Goal: Information Seeking & Learning: Learn about a topic

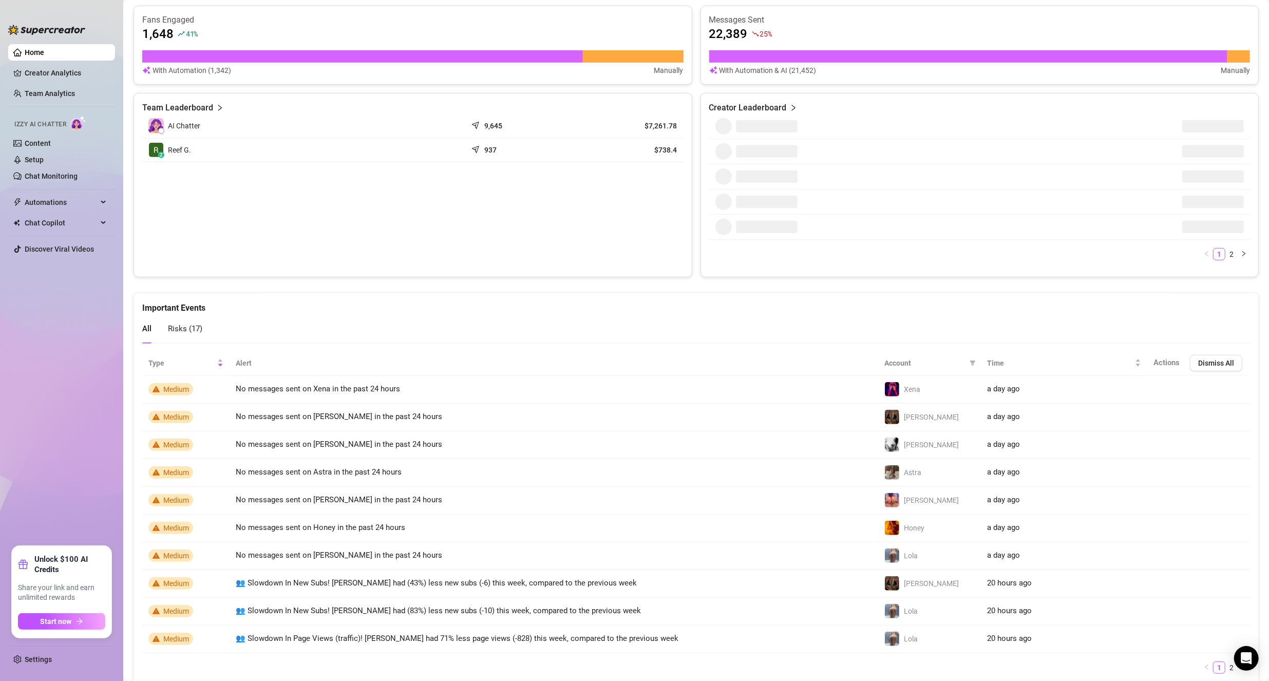
scroll to position [653, 0]
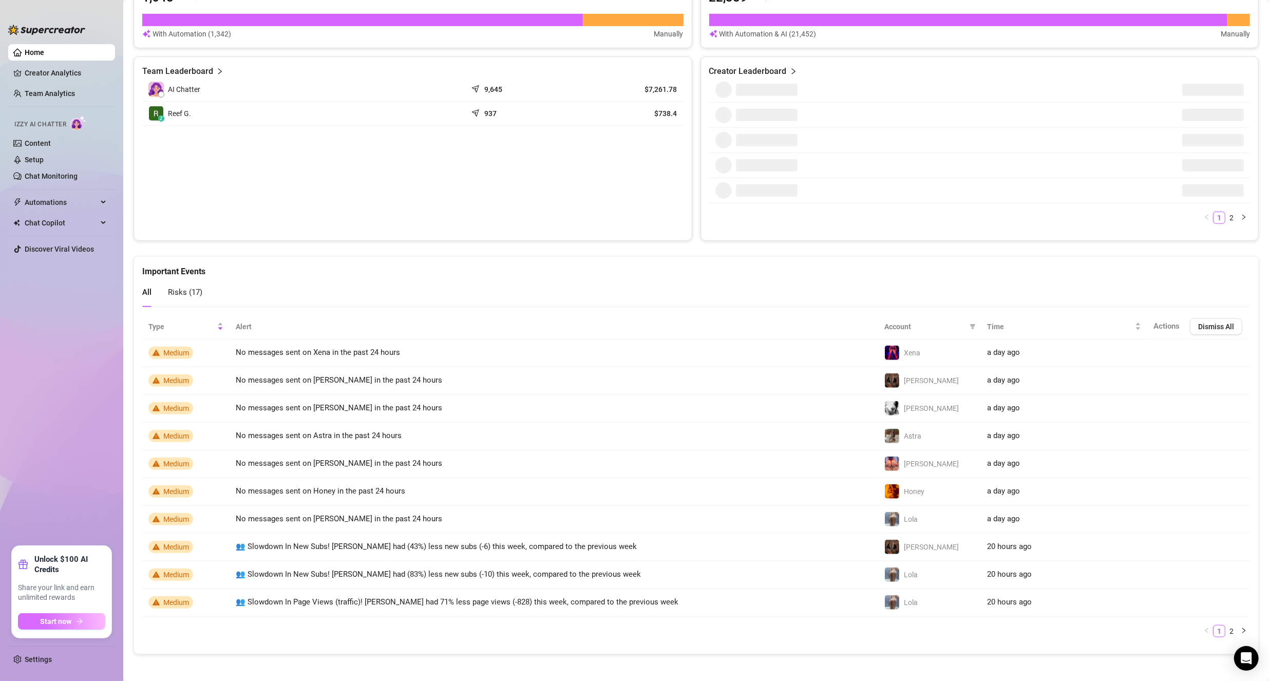
click at [65, 619] on span "Start now" at bounding box center [56, 621] width 31 height 8
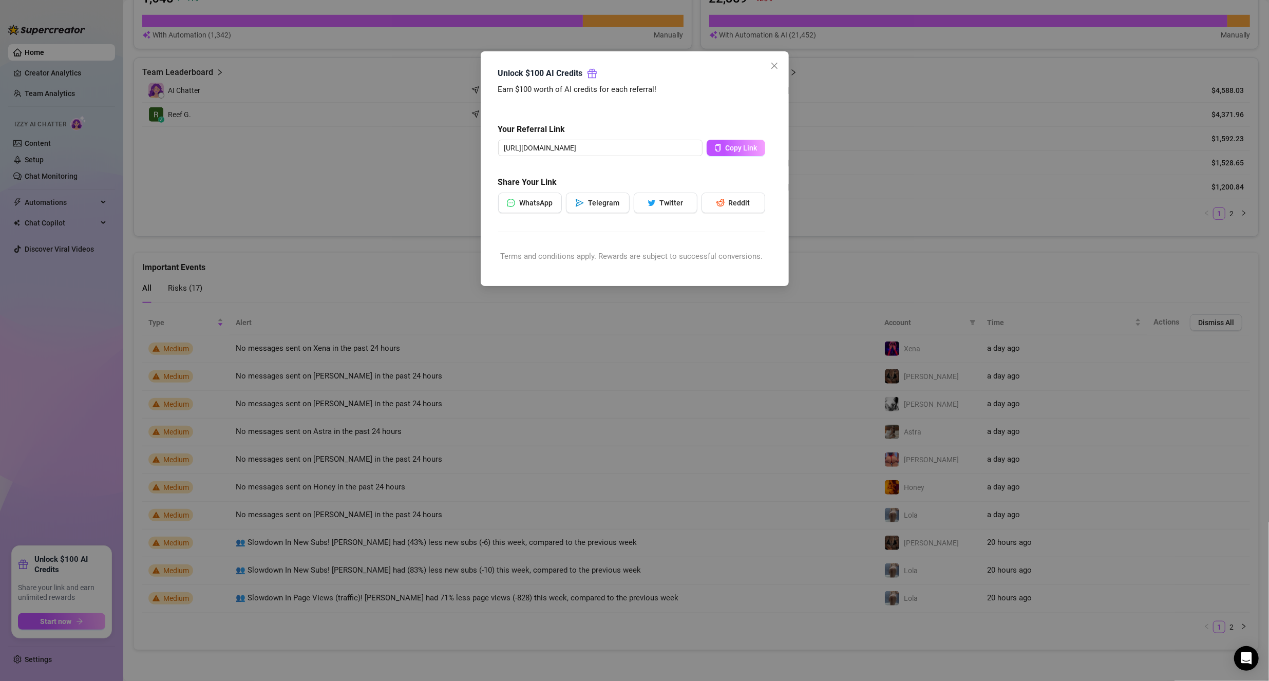
scroll to position [647, 0]
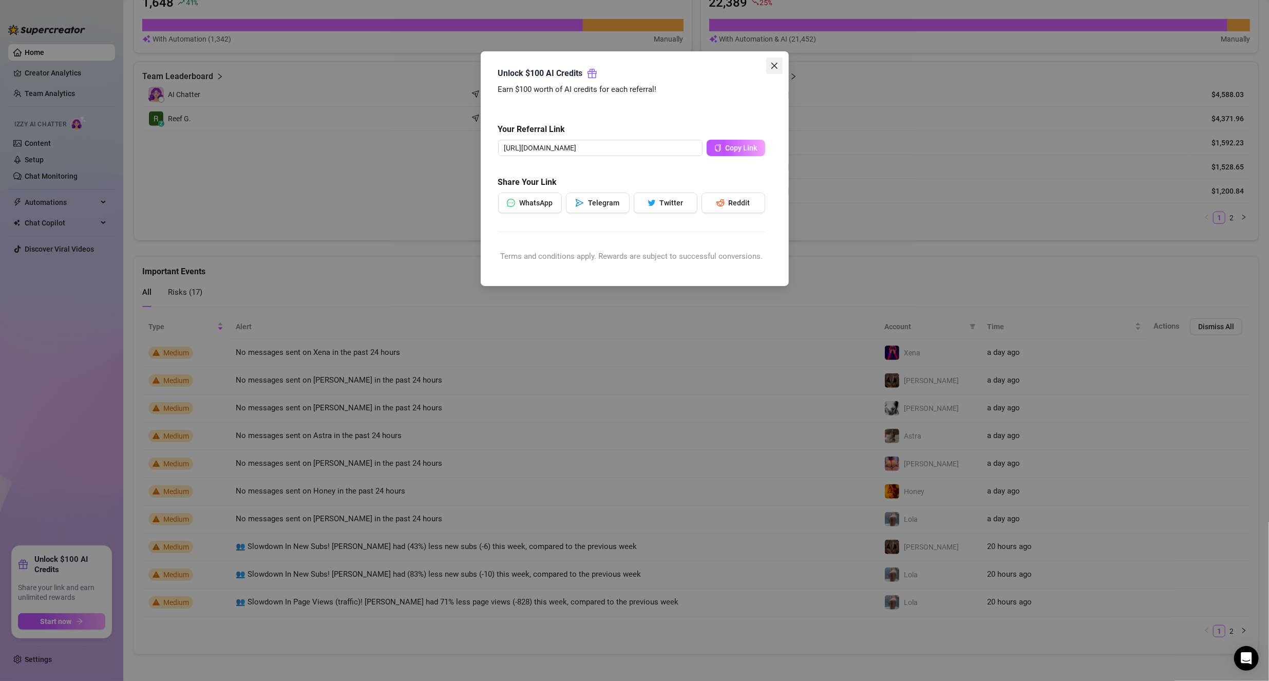
click at [773, 59] on button "Close" at bounding box center [774, 66] width 16 height 16
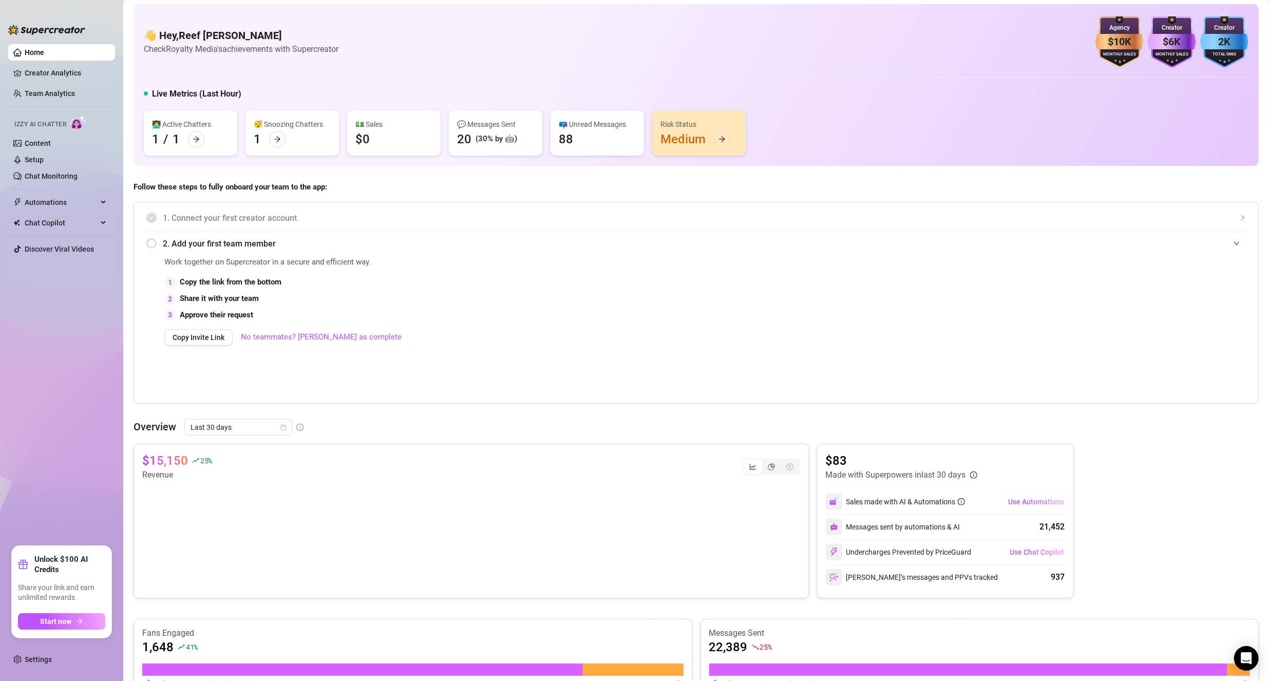
scroll to position [0, 0]
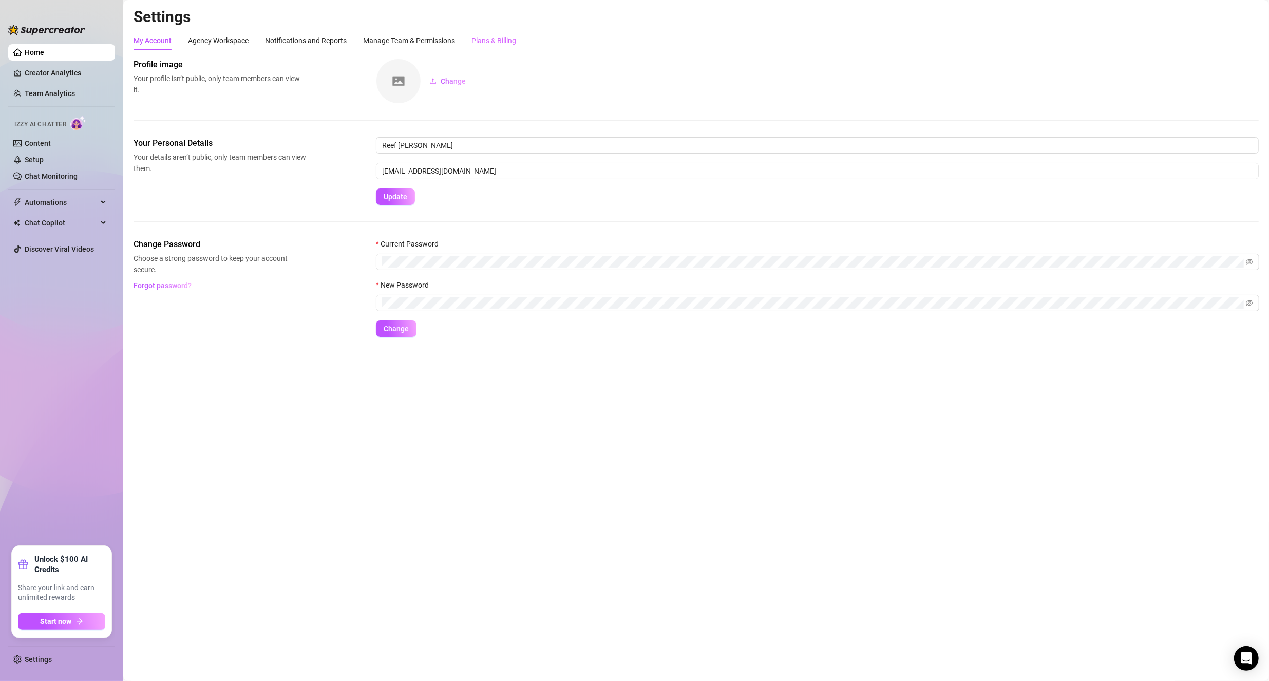
click at [486, 31] on div "Plans & Billing" at bounding box center [493, 41] width 45 height 20
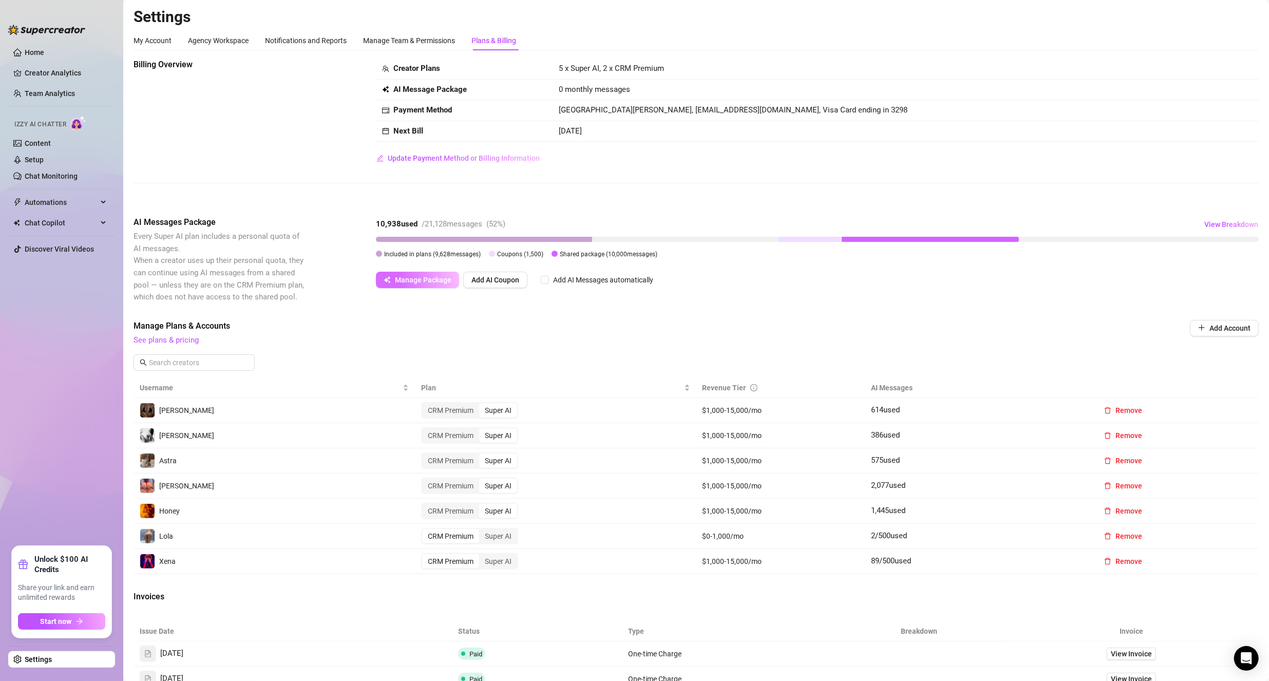
click at [407, 276] on span "Manage Package" at bounding box center [423, 280] width 56 height 8
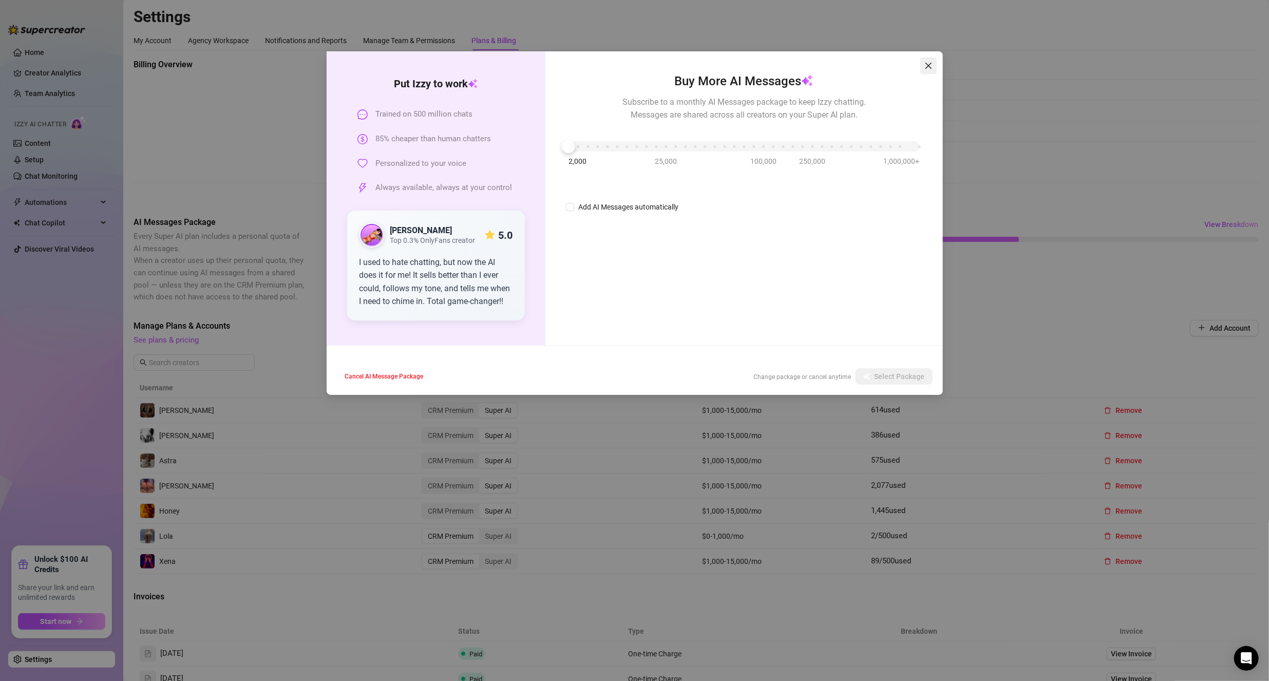
click at [921, 64] on span "Close" at bounding box center [928, 66] width 16 height 8
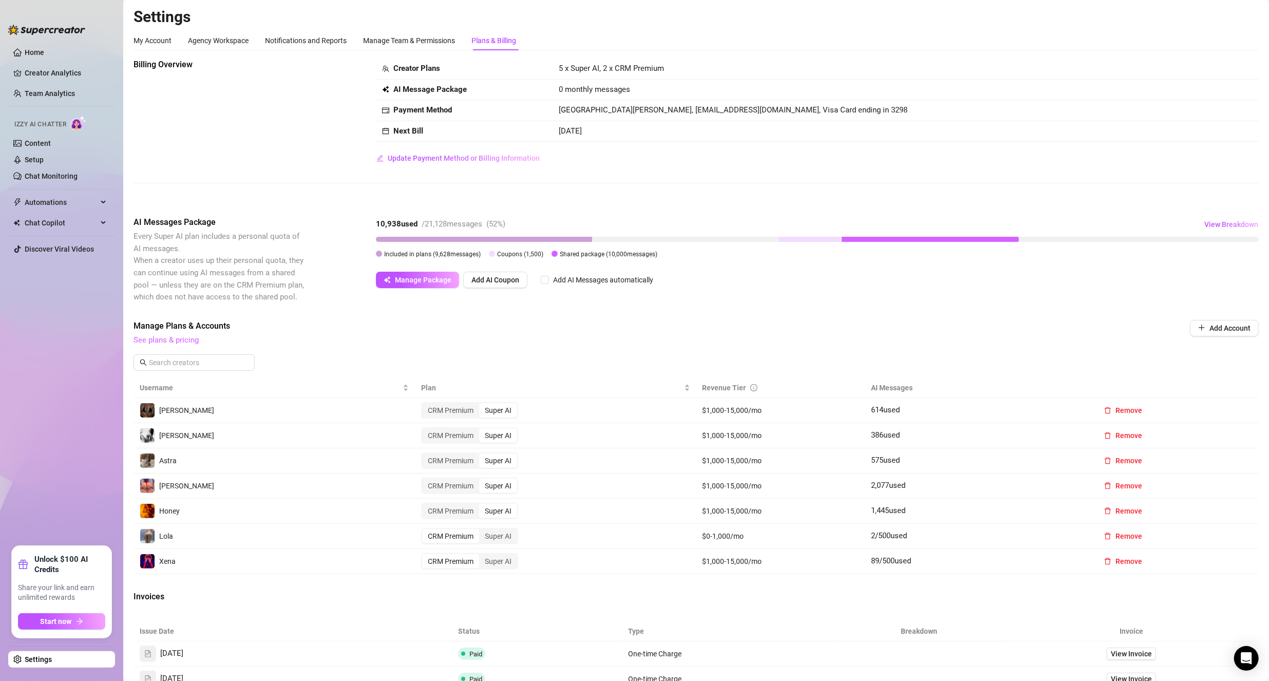
click at [188, 340] on link "See plans & pricing" at bounding box center [165, 339] width 65 height 9
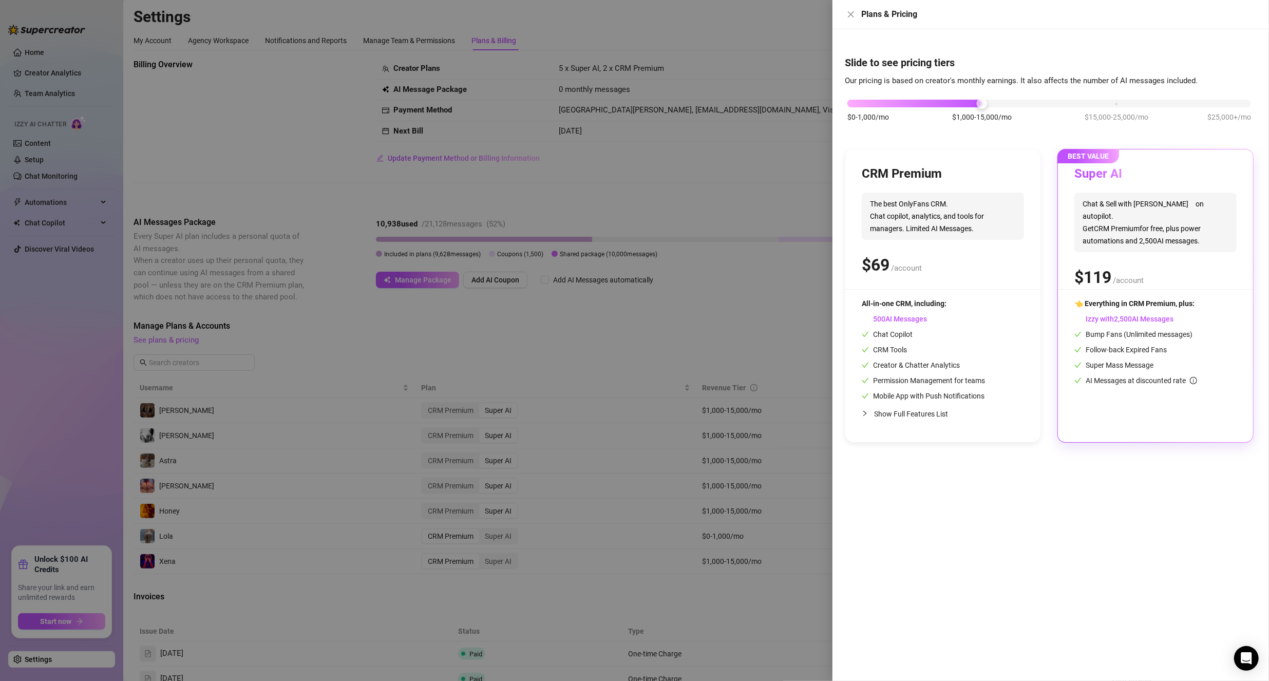
click at [867, 415] on icon "collapsed" at bounding box center [864, 413] width 6 height 6
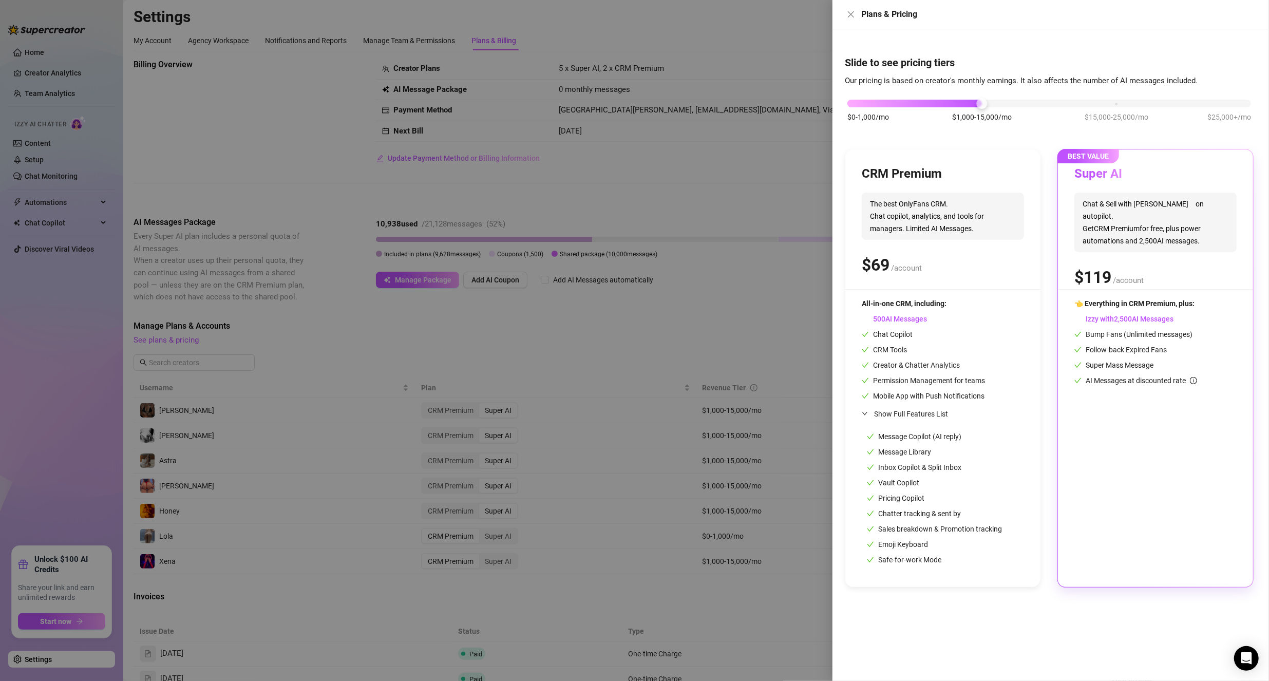
click at [905, 316] on span "AI Messages" at bounding box center [893, 319] width 65 height 8
click at [921, 243] on div "CRM Premium The best OnlyFans CRM. Chat copilot, analytics, and tools for manag…" at bounding box center [942, 227] width 162 height 123
click at [981, 232] on span "The best OnlyFans CRM. Chat copilot, analytics, and tools for managers. Limited…" at bounding box center [942, 216] width 162 height 47
click at [1115, 194] on span "Chat & Sell with Izzy on autopilot. Get CRM Premium for free, plus power automa…" at bounding box center [1155, 223] width 162 height 60
click at [981, 210] on span "The best OnlyFans CRM. Chat copilot, analytics, and tools for managers. Limited…" at bounding box center [942, 216] width 162 height 47
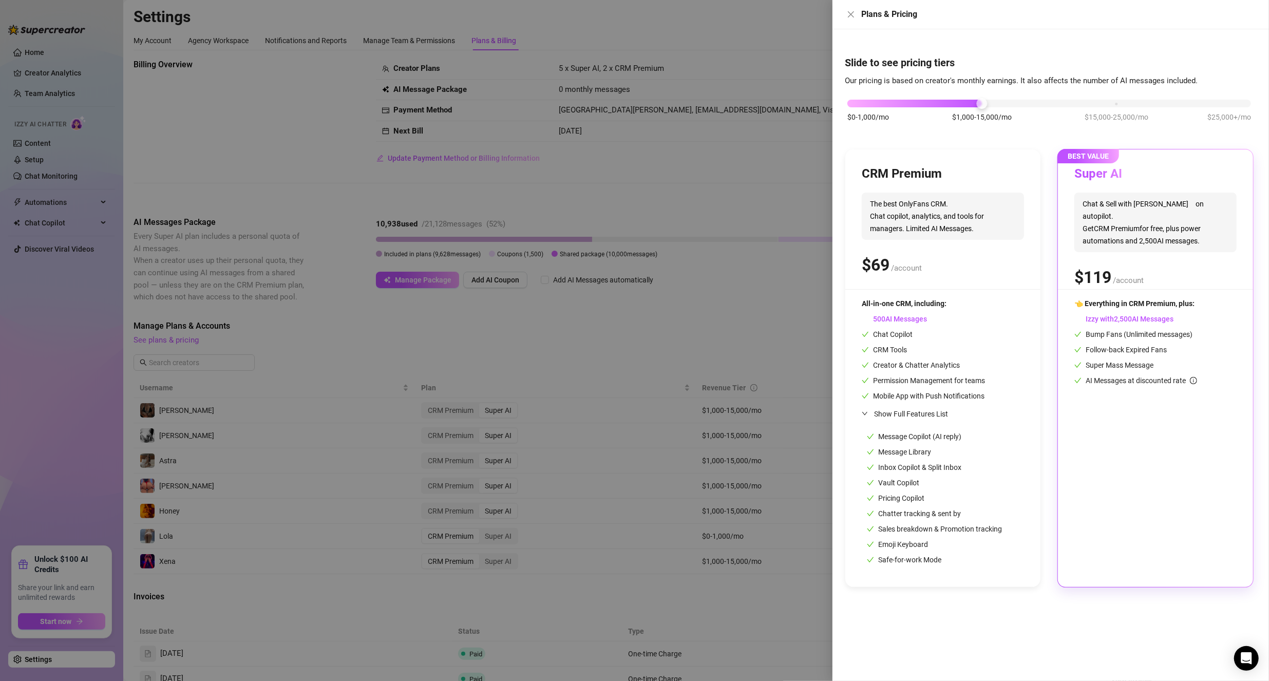
click at [892, 224] on span "The best OnlyFans CRM. Chat copilot, analytics, and tools for managers. Limited…" at bounding box center [942, 216] width 162 height 47
click at [894, 209] on span "The best OnlyFans CRM. Chat copilot, analytics, and tools for managers. Limited…" at bounding box center [942, 216] width 162 height 47
click at [902, 176] on h3 "CRM Premium" at bounding box center [901, 174] width 80 height 16
click at [943, 180] on div "CRM Premium" at bounding box center [942, 174] width 162 height 16
click at [964, 202] on span "The best OnlyFans CRM. Chat copilot, analytics, and tools for managers. Limited…" at bounding box center [942, 216] width 162 height 47
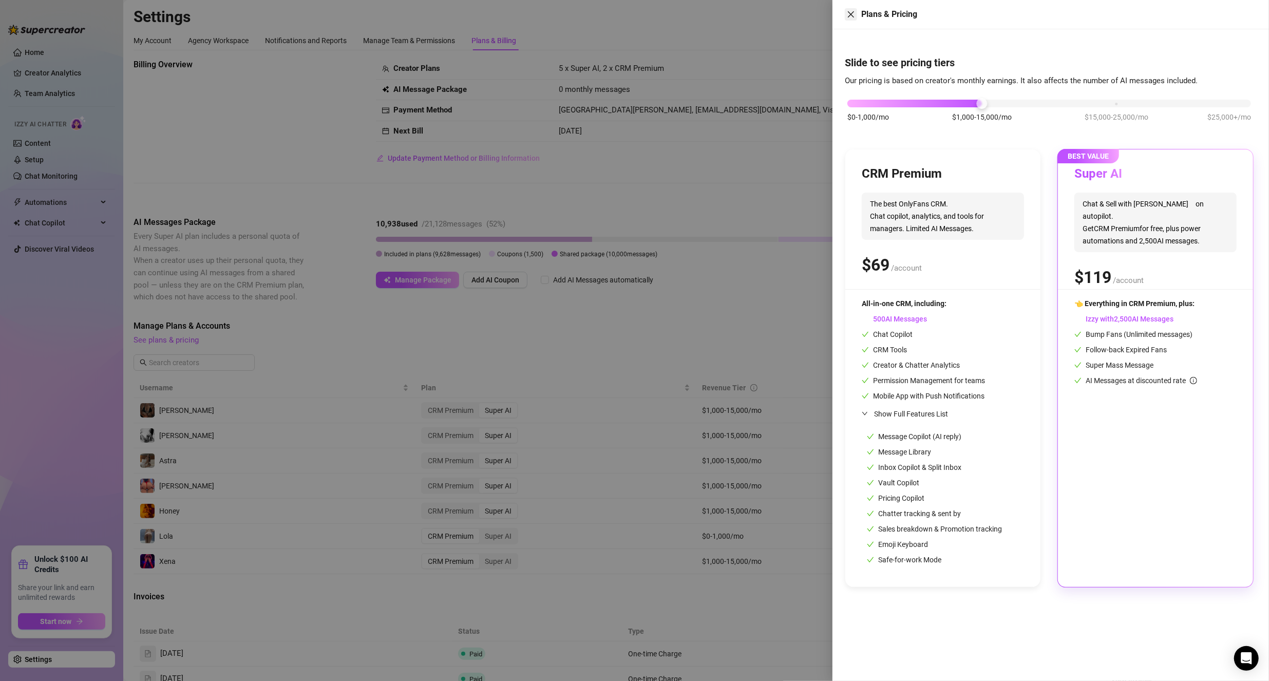
click at [846, 14] on button "Close" at bounding box center [851, 14] width 12 height 12
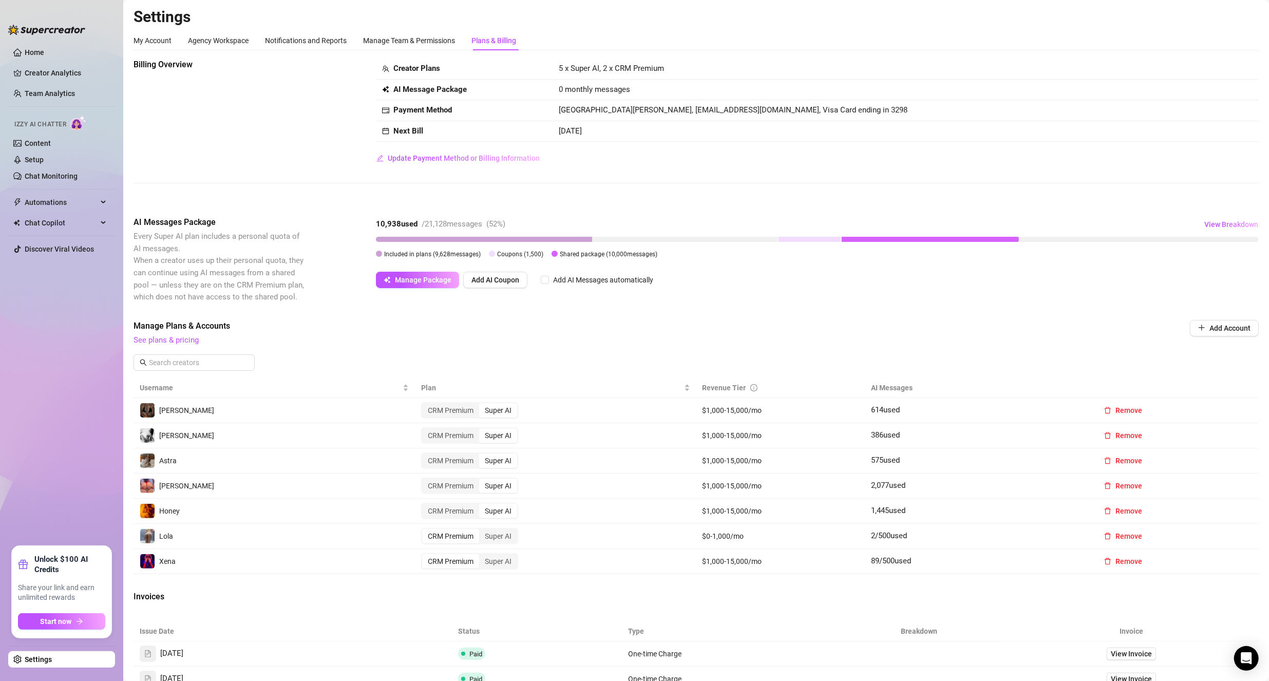
click at [852, 239] on div at bounding box center [929, 239] width 177 height 5
click at [168, 338] on link "See plans & pricing" at bounding box center [165, 339] width 65 height 9
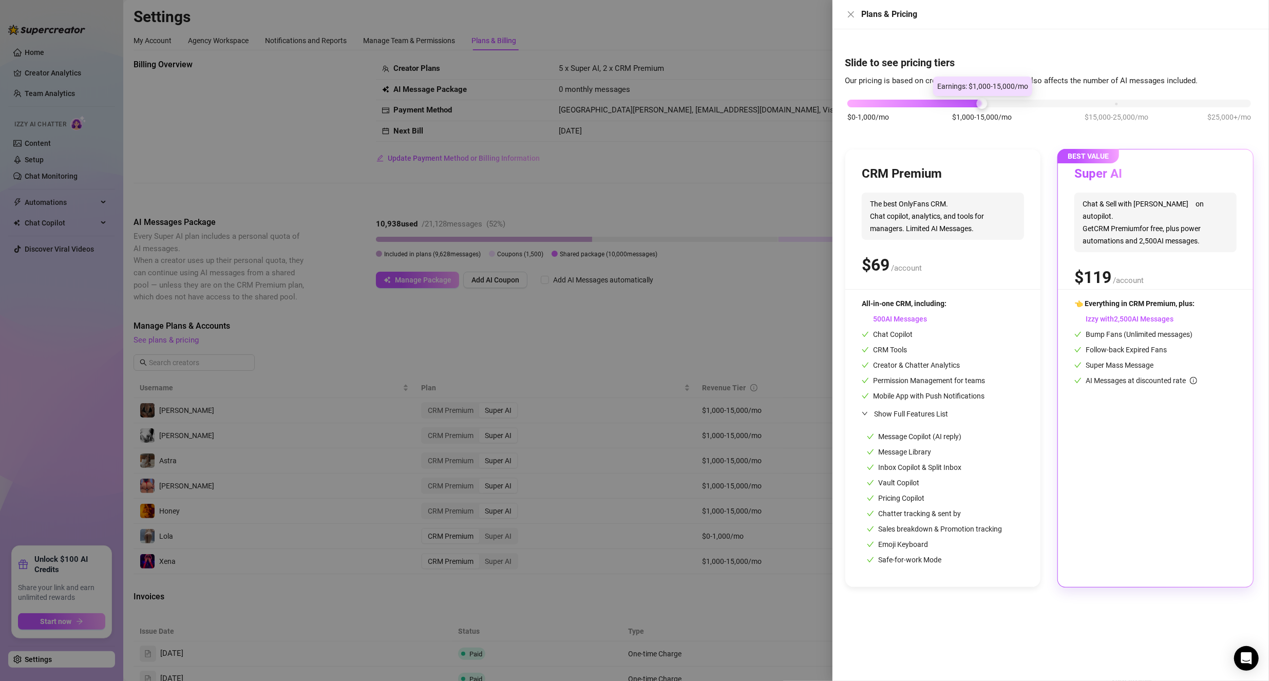
drag, startPoint x: 980, startPoint y: 104, endPoint x: 1027, endPoint y: 112, distance: 47.9
click at [1027, 112] on div "$0-1,000/mo $1,000-15,000/mo $15,000-25,000/mo $25,000+/mo" at bounding box center [1049, 116] width 409 height 58
click at [1195, 382] on icon "info-circle" at bounding box center [1193, 380] width 7 height 7
click at [771, 305] on div at bounding box center [634, 340] width 1269 height 681
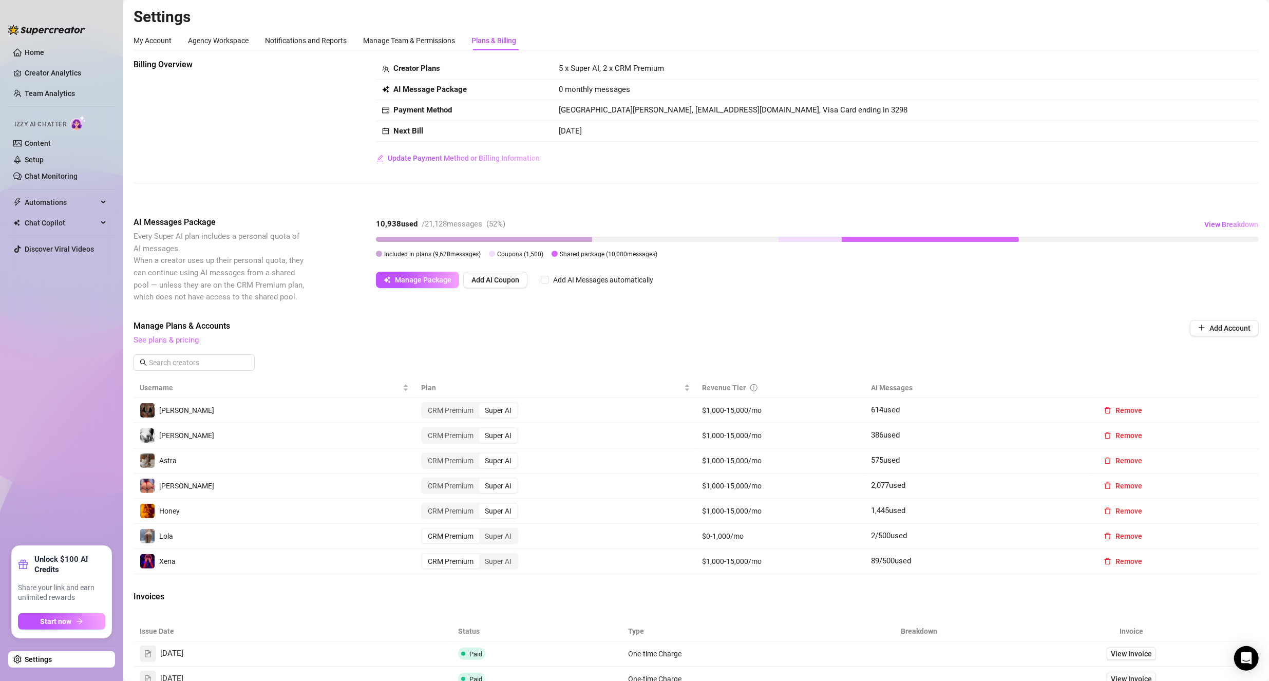
click at [146, 340] on link "See plans & pricing" at bounding box center [165, 339] width 65 height 9
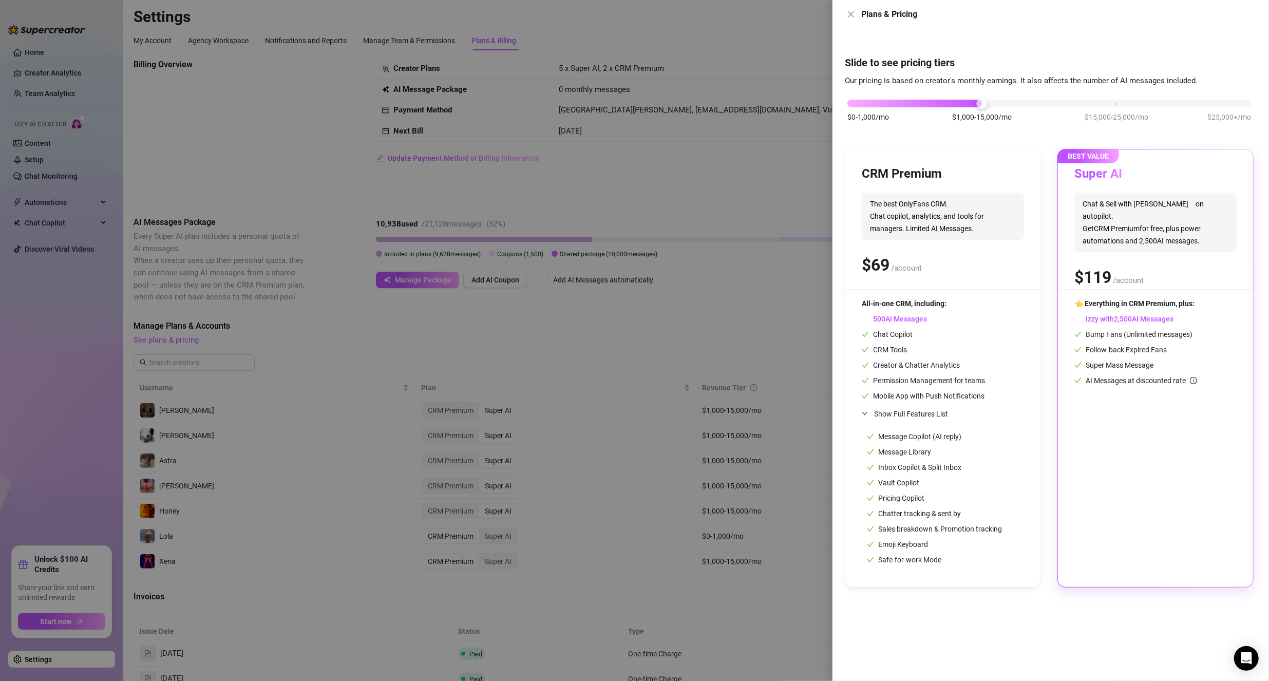
click at [866, 414] on icon "expanded" at bounding box center [864, 413] width 6 height 6
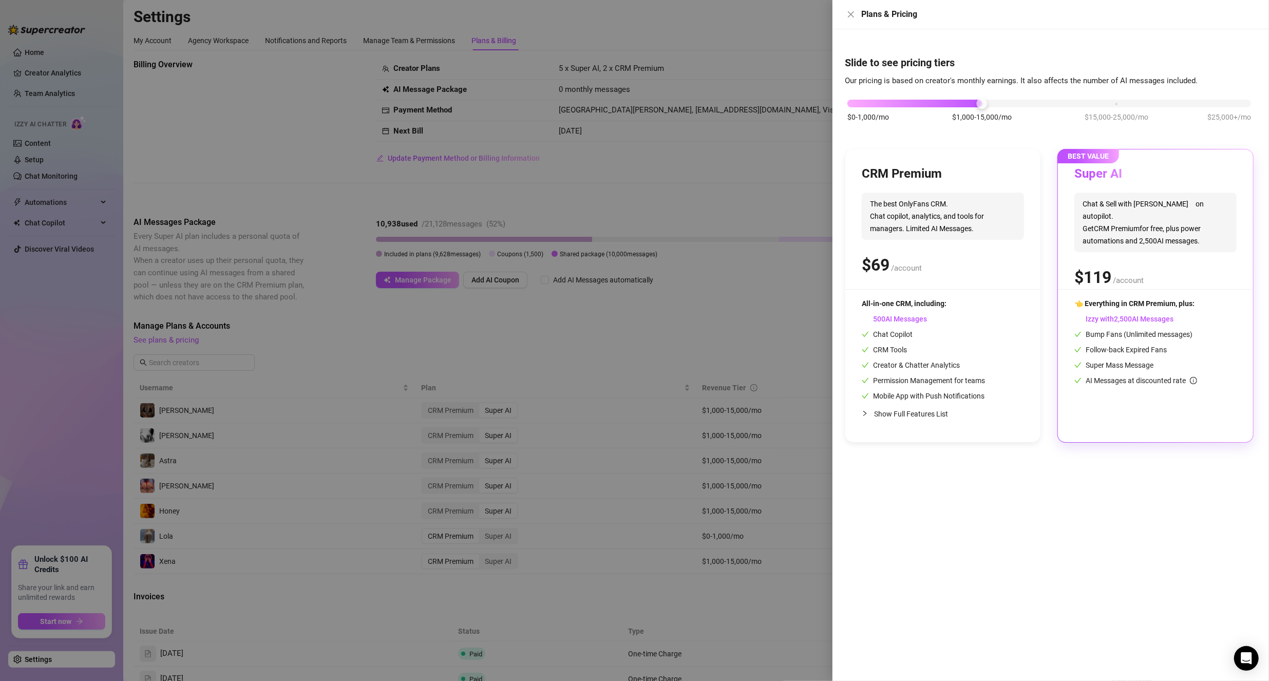
click at [736, 309] on div at bounding box center [634, 340] width 1269 height 681
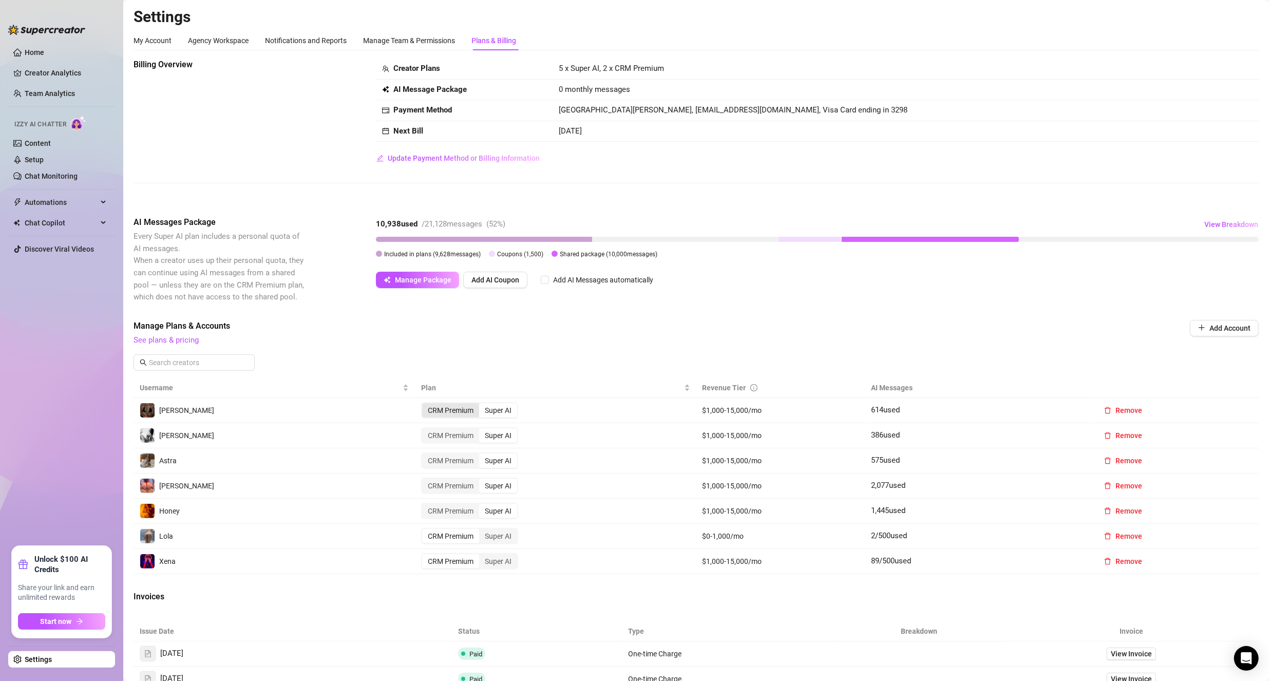
click at [449, 404] on div "CRM Premium" at bounding box center [450, 410] width 57 height 14
click at [425, 405] on input "CRM Premium" at bounding box center [425, 405] width 0 height 0
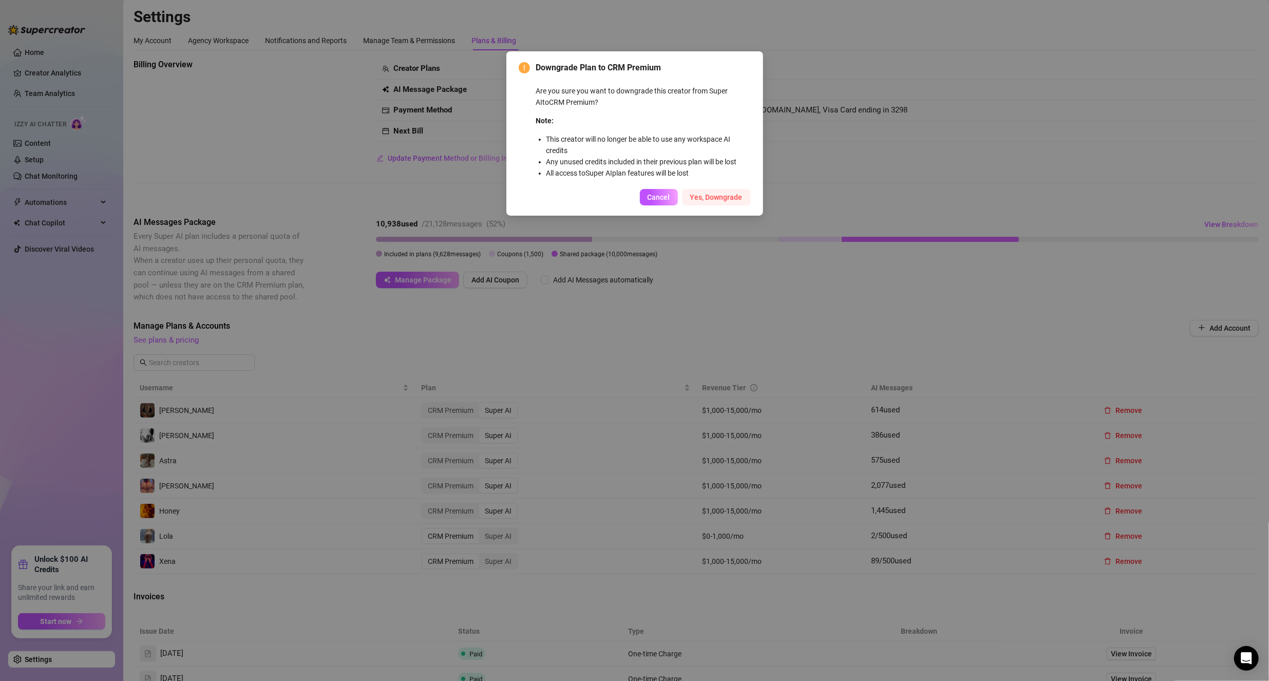
click at [699, 195] on span "Yes, Downgrade" at bounding box center [716, 197] width 52 height 8
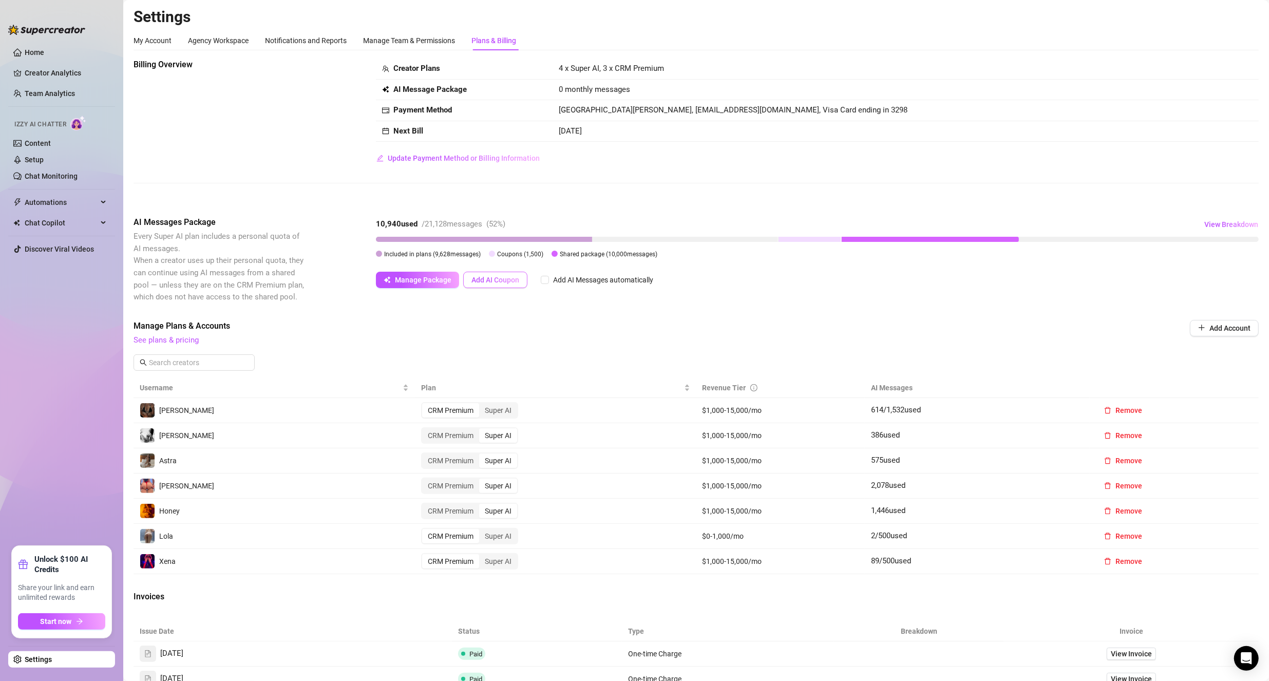
click at [492, 285] on button "Add AI Coupon" at bounding box center [495, 280] width 64 height 16
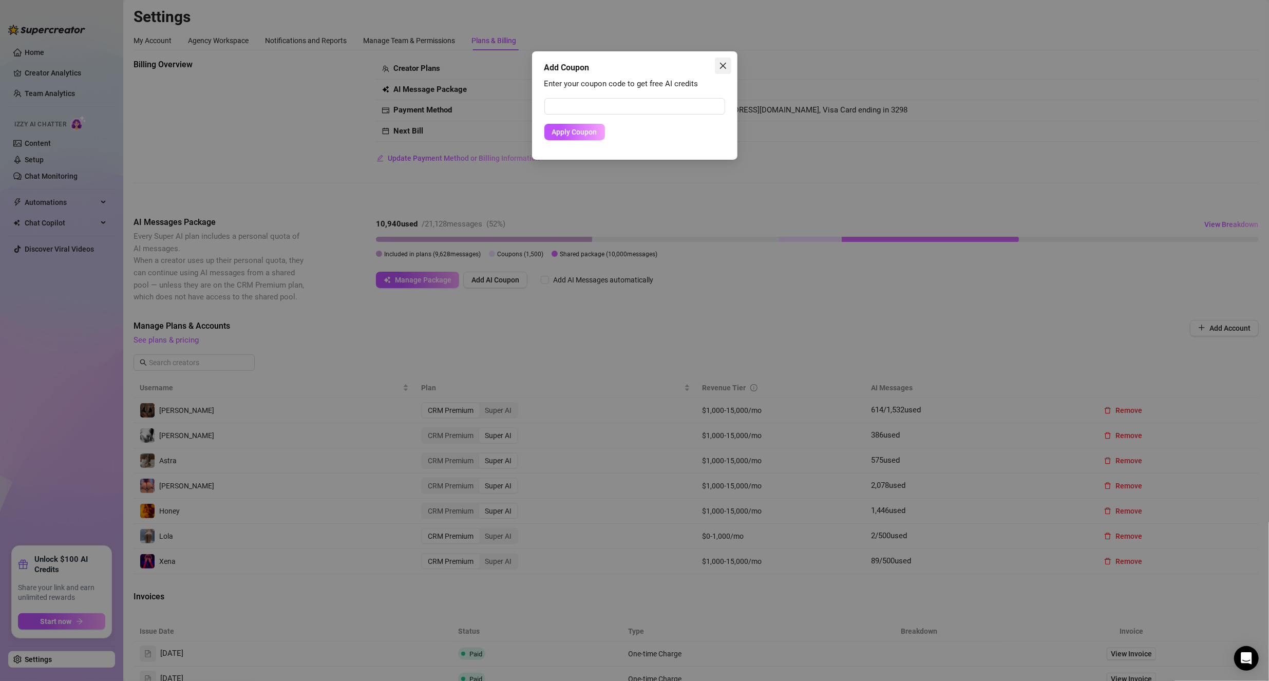
click at [720, 66] on icon "close" at bounding box center [723, 66] width 8 height 8
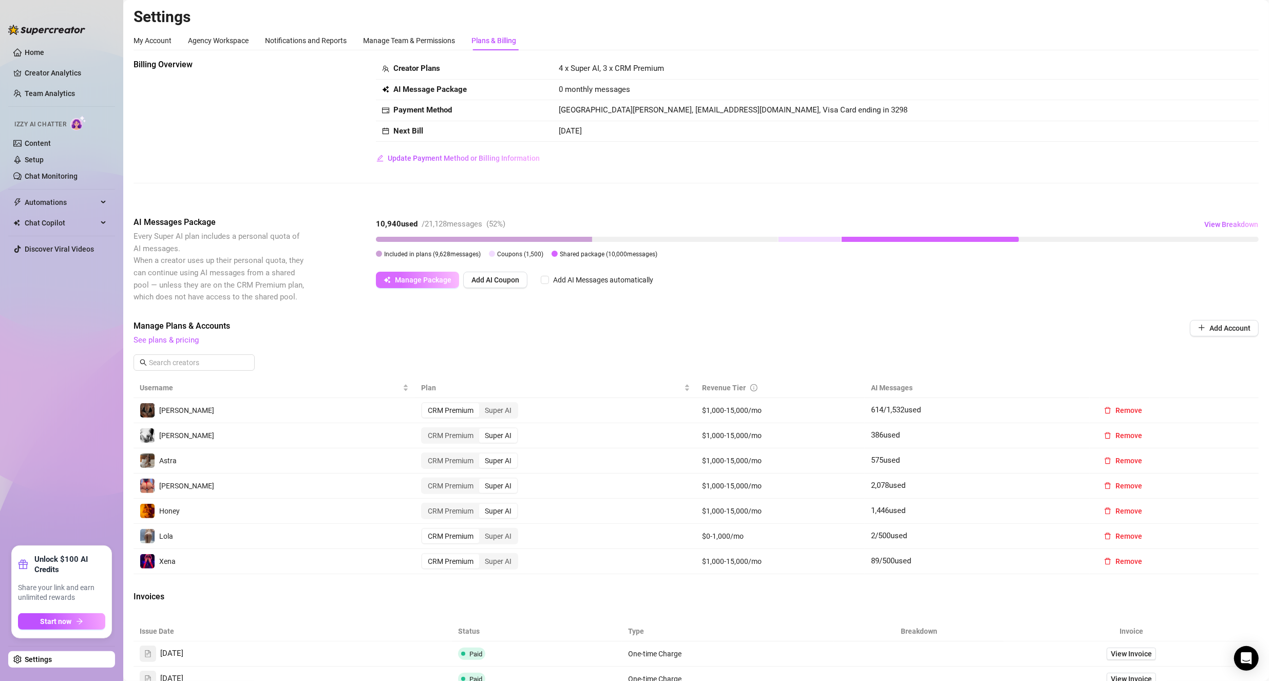
click at [398, 280] on span "Manage Package" at bounding box center [423, 280] width 56 height 8
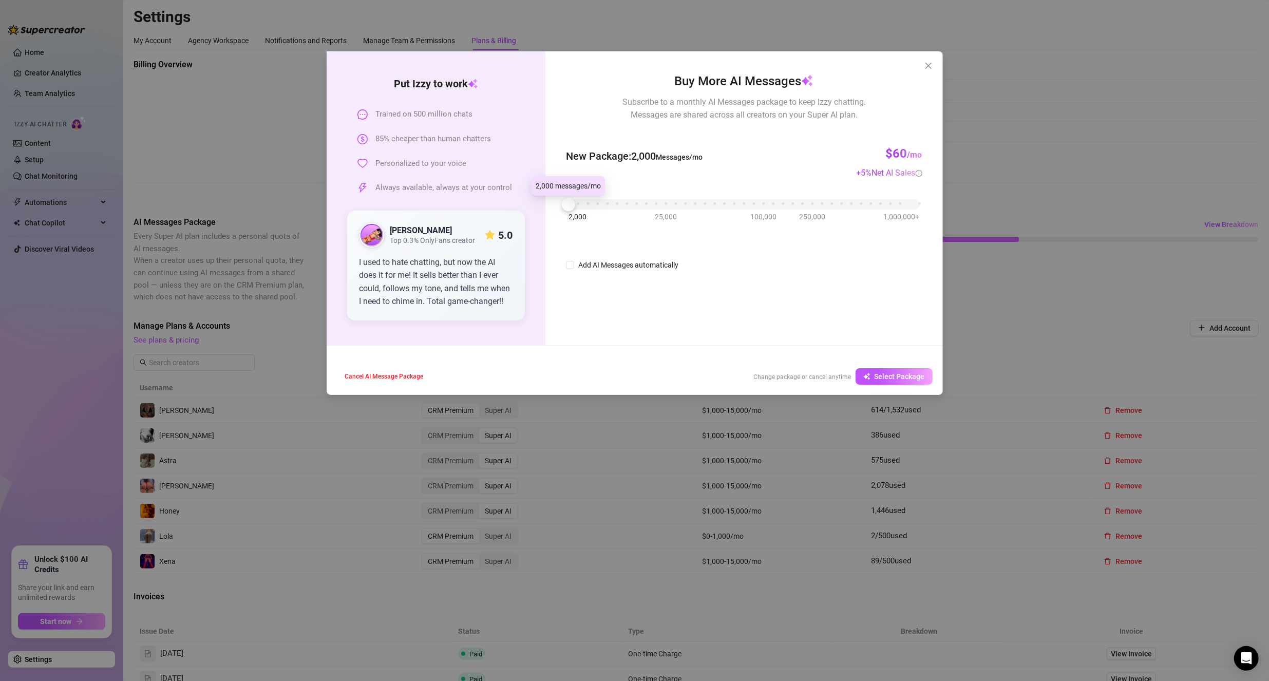
drag, startPoint x: 570, startPoint y: 145, endPoint x: 558, endPoint y: 201, distance: 57.8
click at [558, 201] on div "Buy More AI Messages Subscribe to a monthly AI Messages package to keep Izzy ch…" at bounding box center [743, 198] width 397 height 294
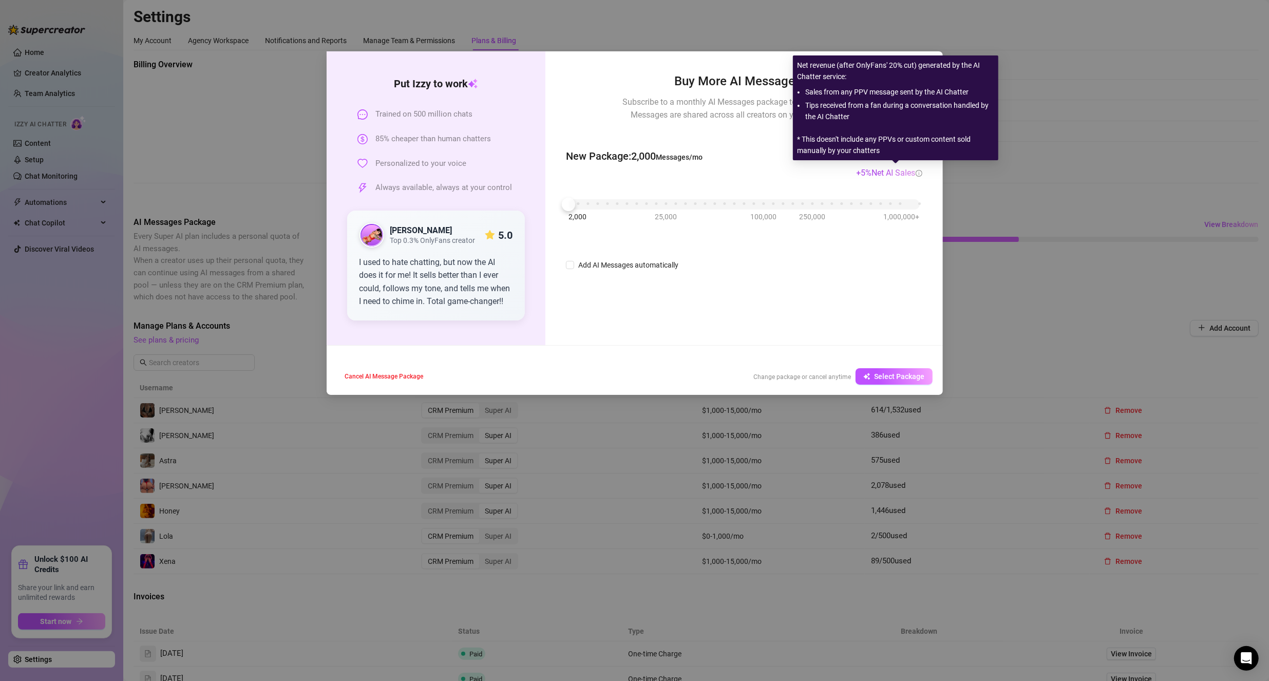
click at [757, 154] on div "New Package : 2,000 Messages/mo $60 /mo + 5 % Net AI Sales" at bounding box center [744, 156] width 356 height 46
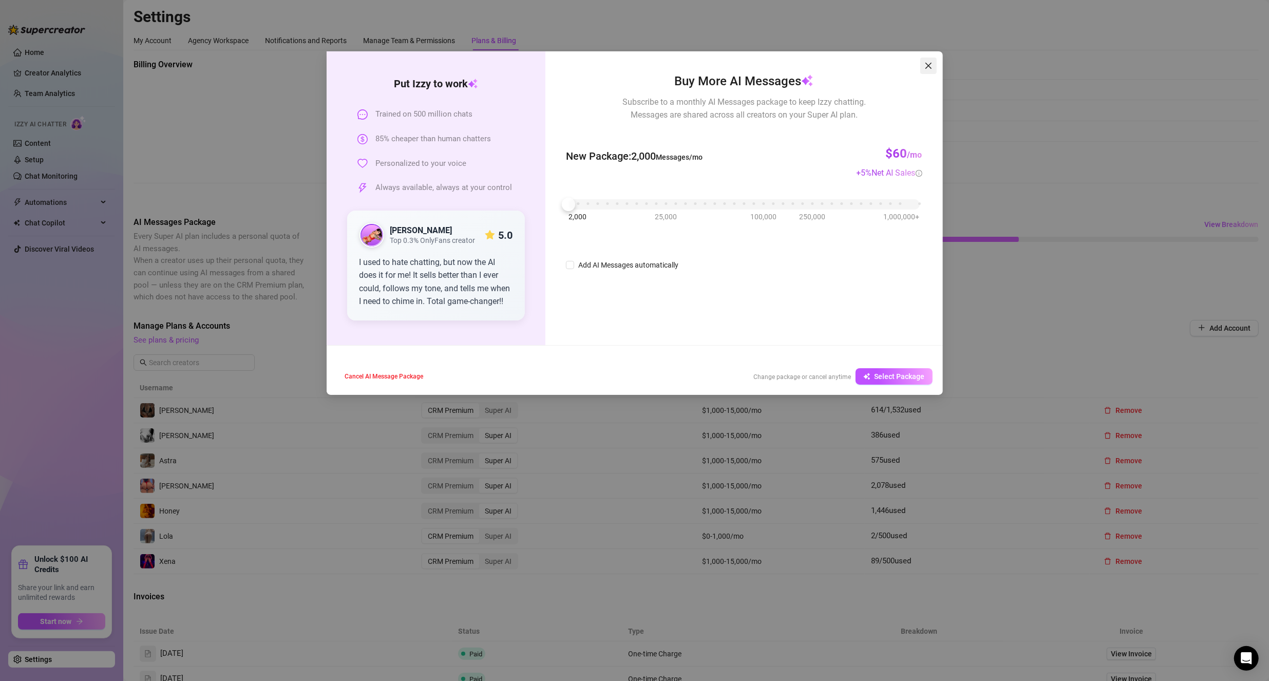
click at [925, 69] on icon "close" at bounding box center [928, 66] width 8 height 8
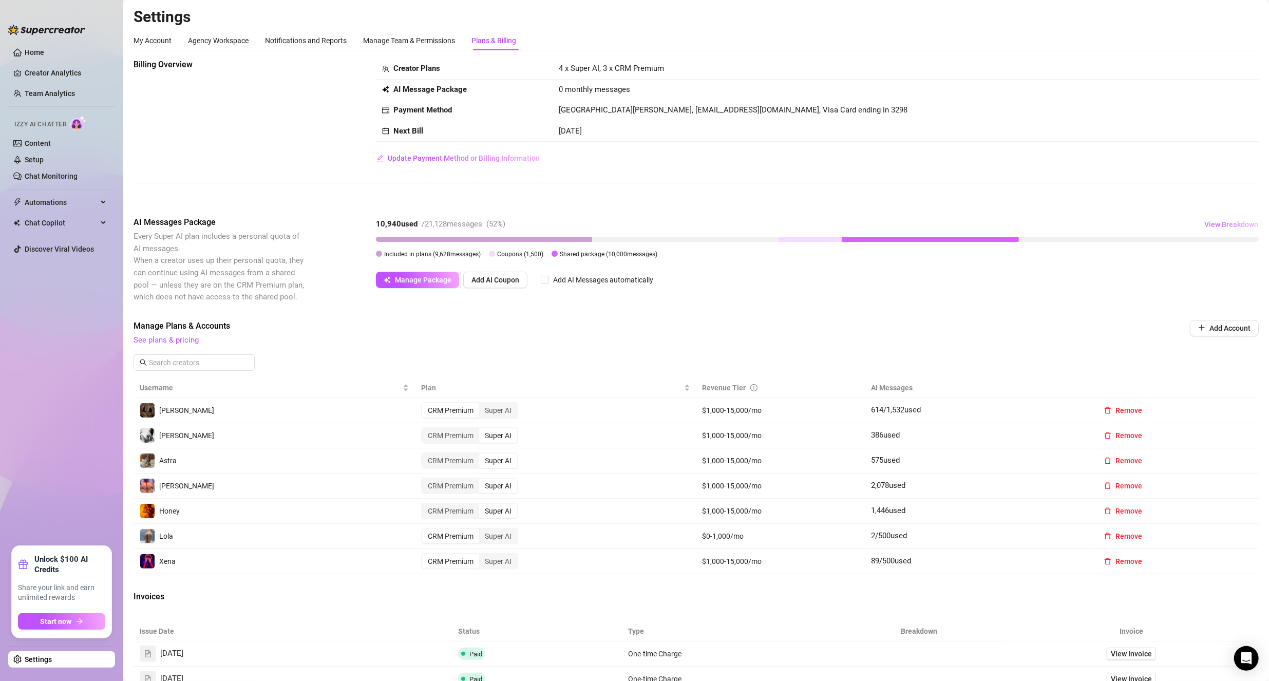
click at [1216, 224] on span "View Breakdown" at bounding box center [1231, 224] width 54 height 8
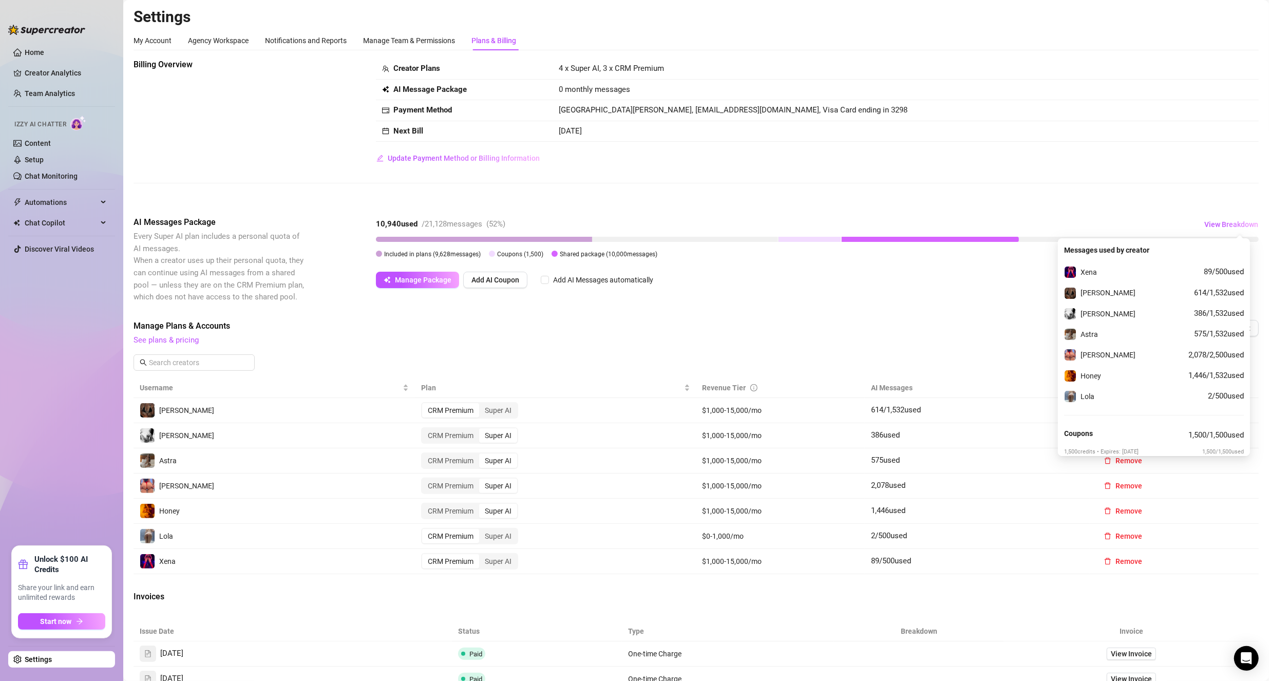
click at [298, 337] on span "See plans & pricing" at bounding box center [626, 340] width 986 height 12
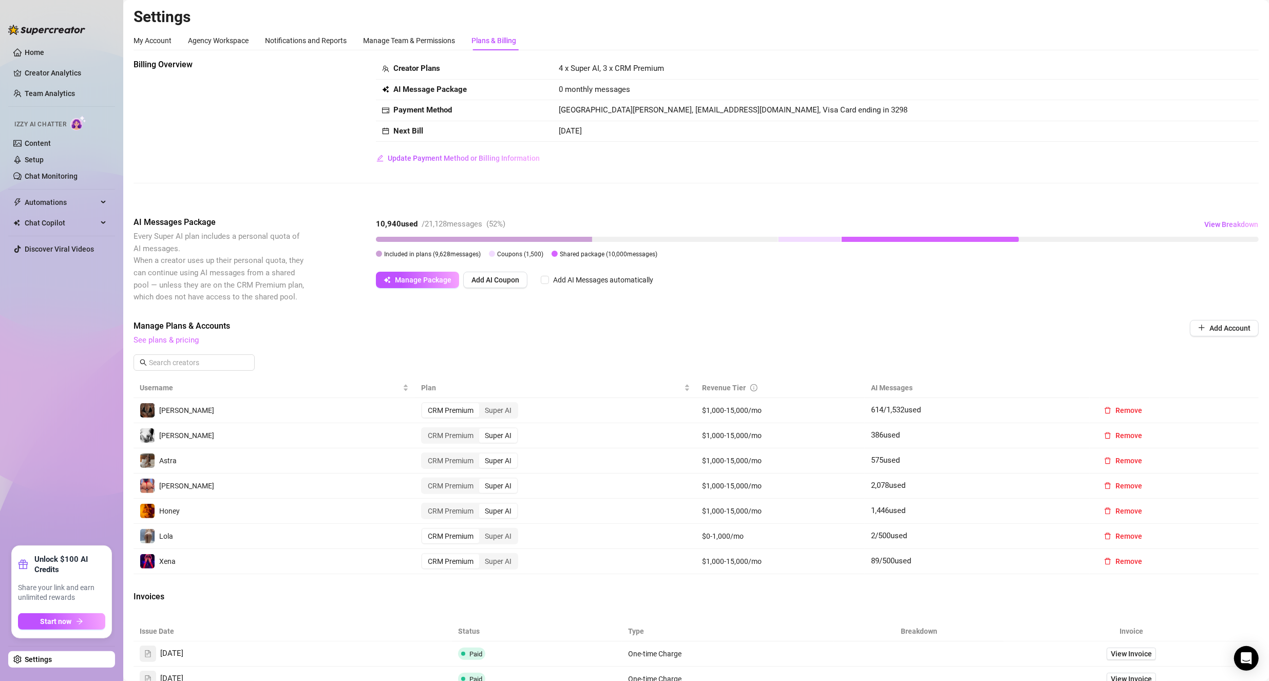
click at [169, 342] on link "See plans & pricing" at bounding box center [165, 339] width 65 height 9
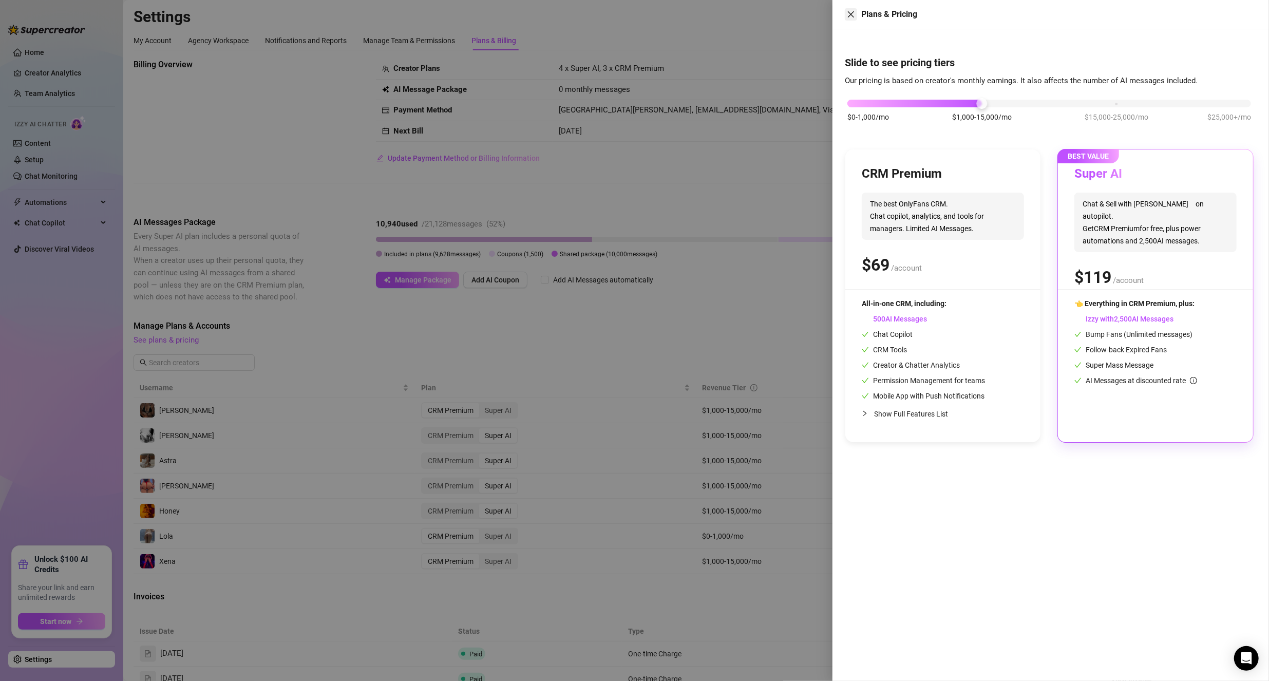
click at [852, 13] on icon "close" at bounding box center [851, 14] width 6 height 6
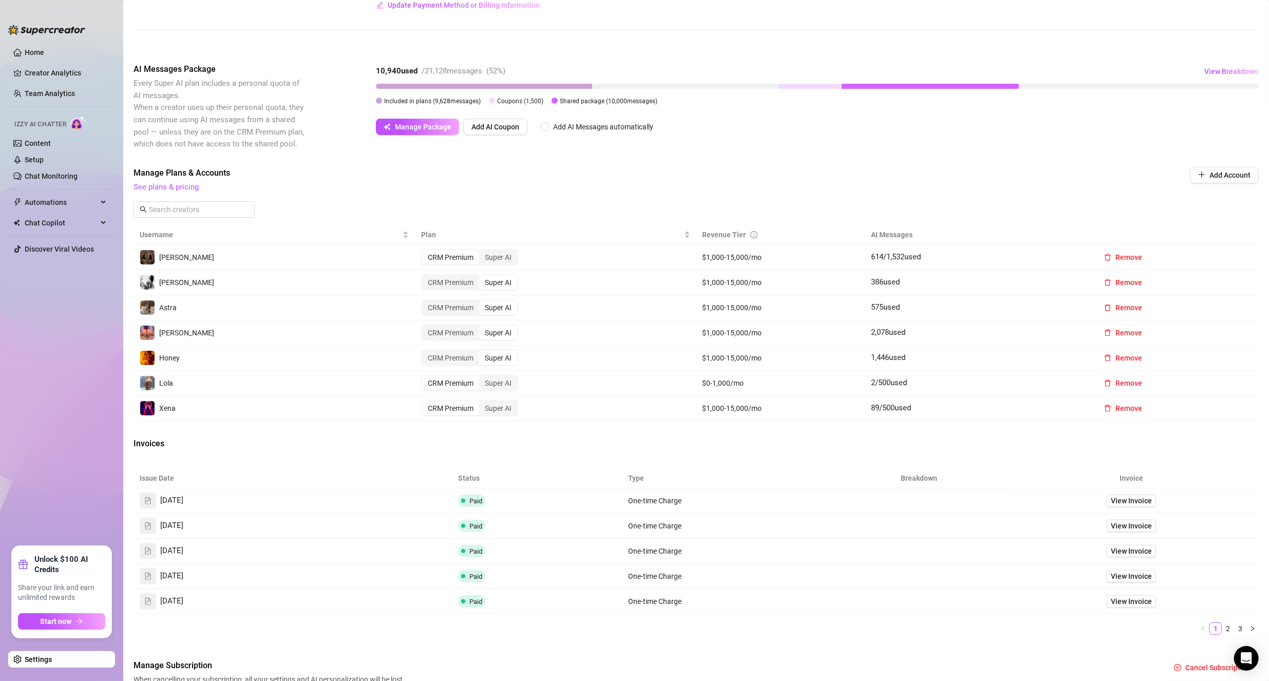
scroll to position [154, 0]
click at [462, 278] on div "CRM Premium" at bounding box center [450, 281] width 57 height 14
click at [425, 276] on input "CRM Premium" at bounding box center [425, 276] width 0 height 0
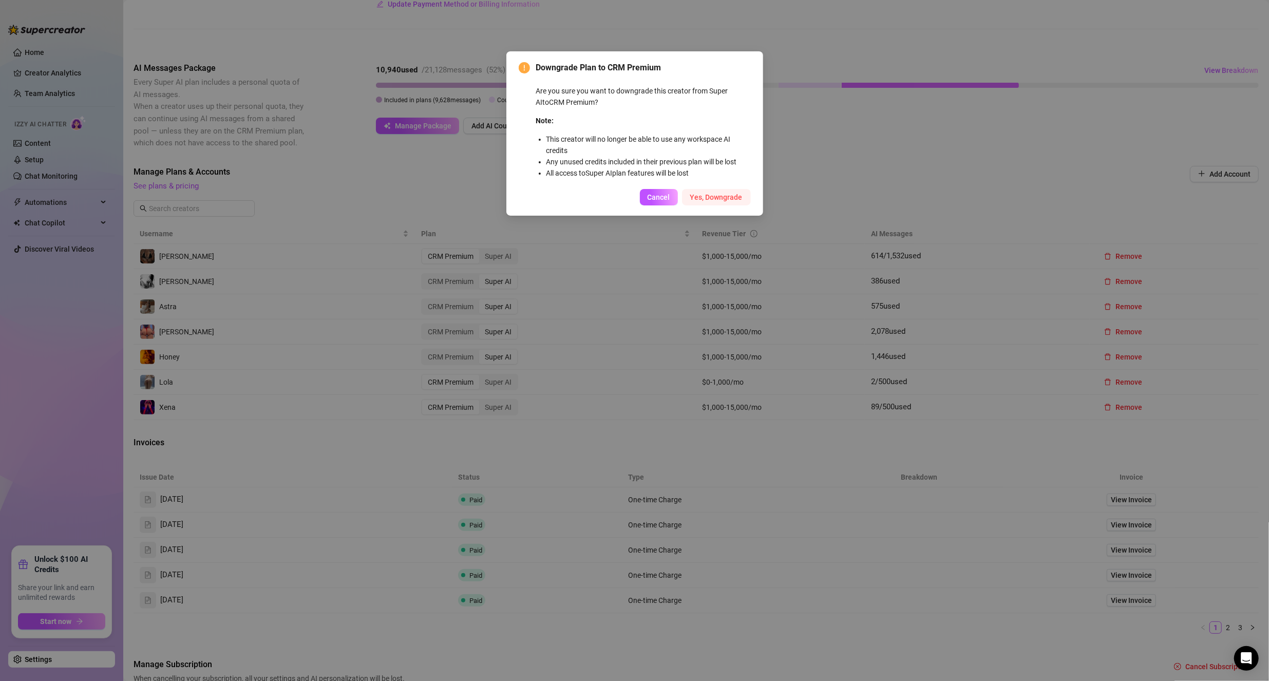
click at [719, 197] on span "Yes, Downgrade" at bounding box center [716, 197] width 52 height 8
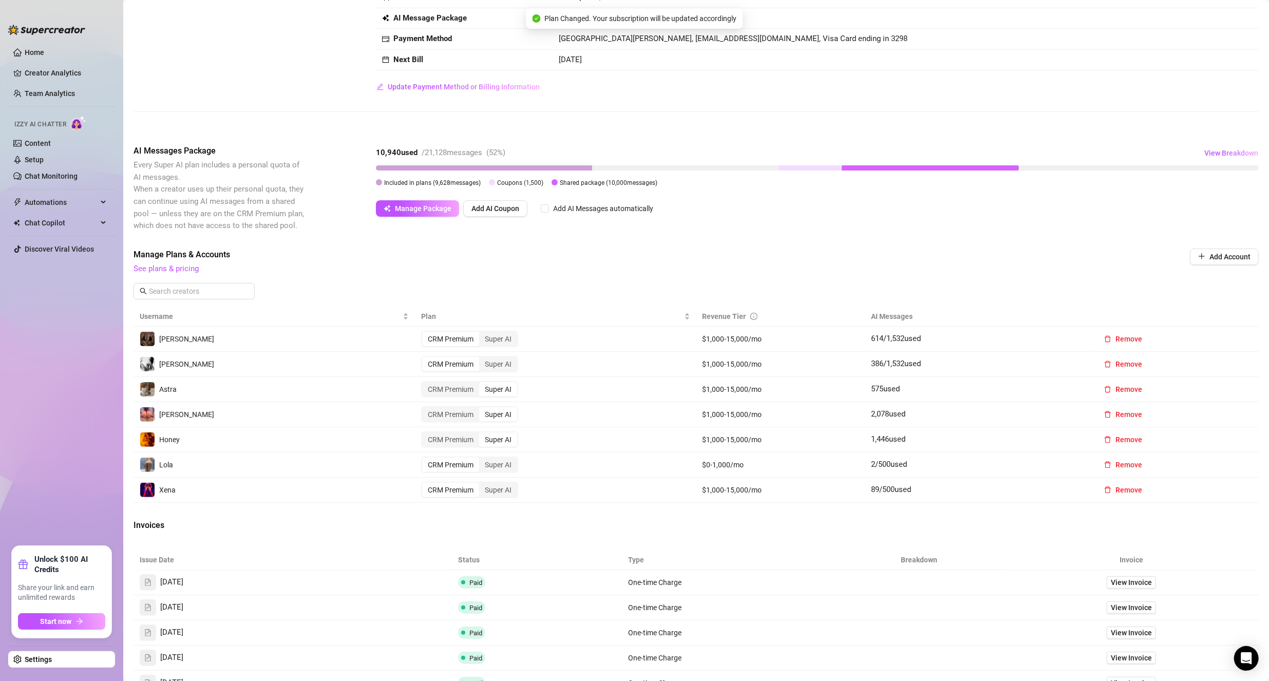
scroll to position [103, 0]
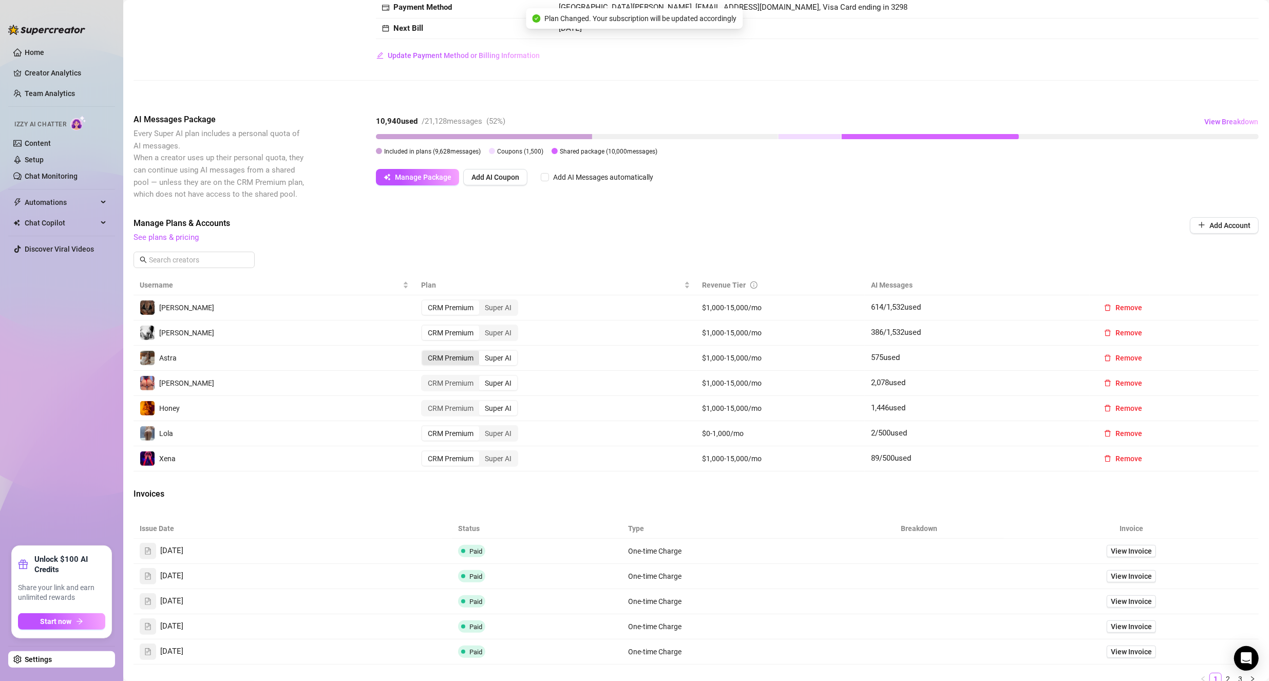
click at [431, 357] on div "CRM Premium" at bounding box center [450, 358] width 57 height 14
click at [425, 352] on input "CRM Premium" at bounding box center [425, 352] width 0 height 0
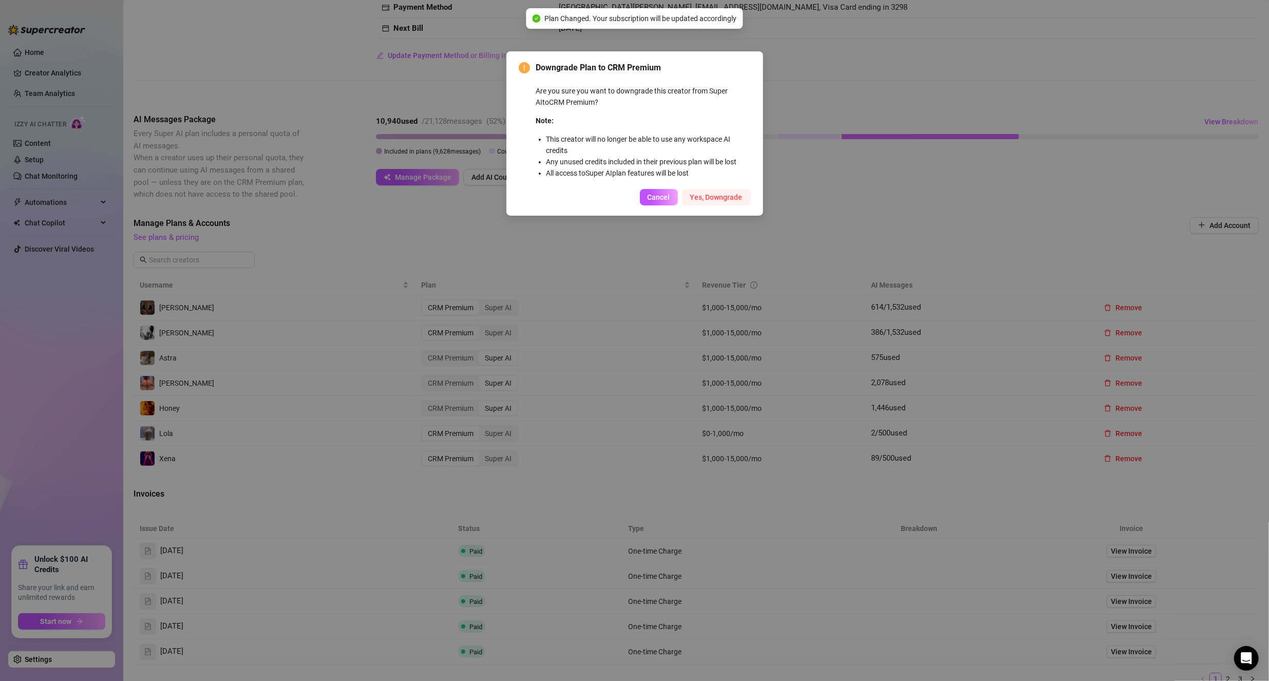
click at [704, 196] on span "Yes, Downgrade" at bounding box center [716, 197] width 52 height 8
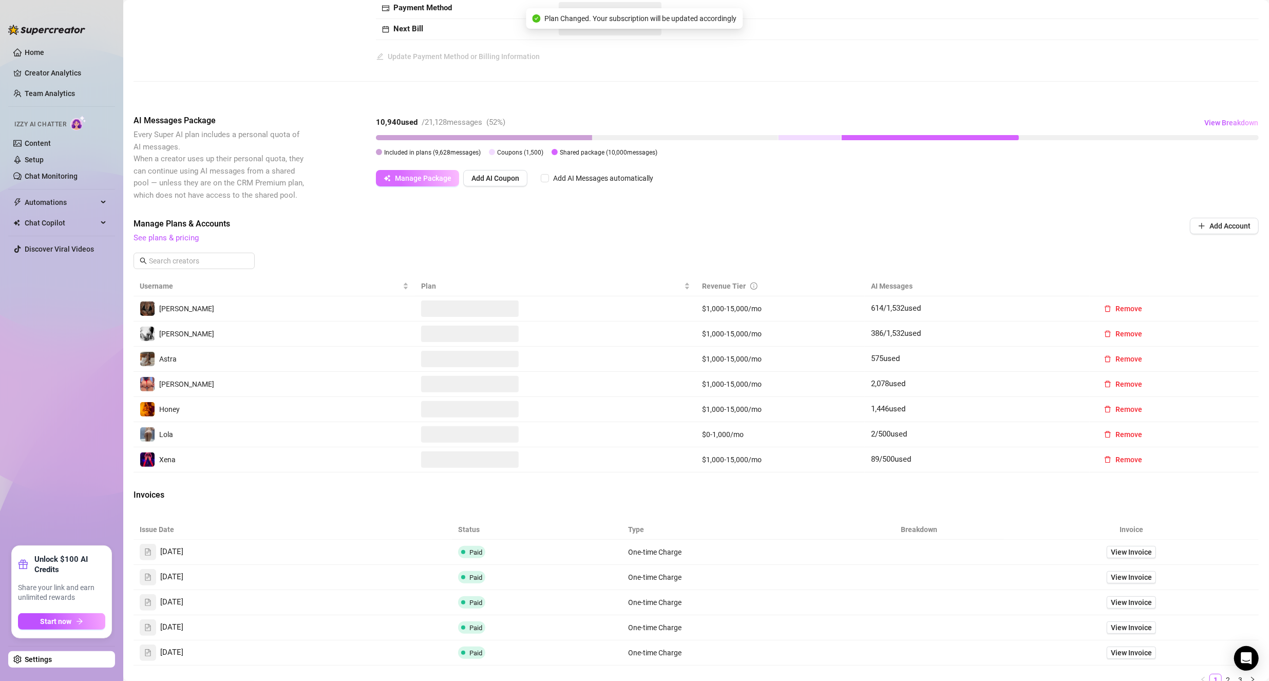
click at [415, 165] on div "10,940 used / 21,128 messages ( 52 %) View Breakdown Included in plans ( 9,628 …" at bounding box center [817, 150] width 883 height 72
click at [418, 175] on span "Manage Package" at bounding box center [423, 177] width 56 height 8
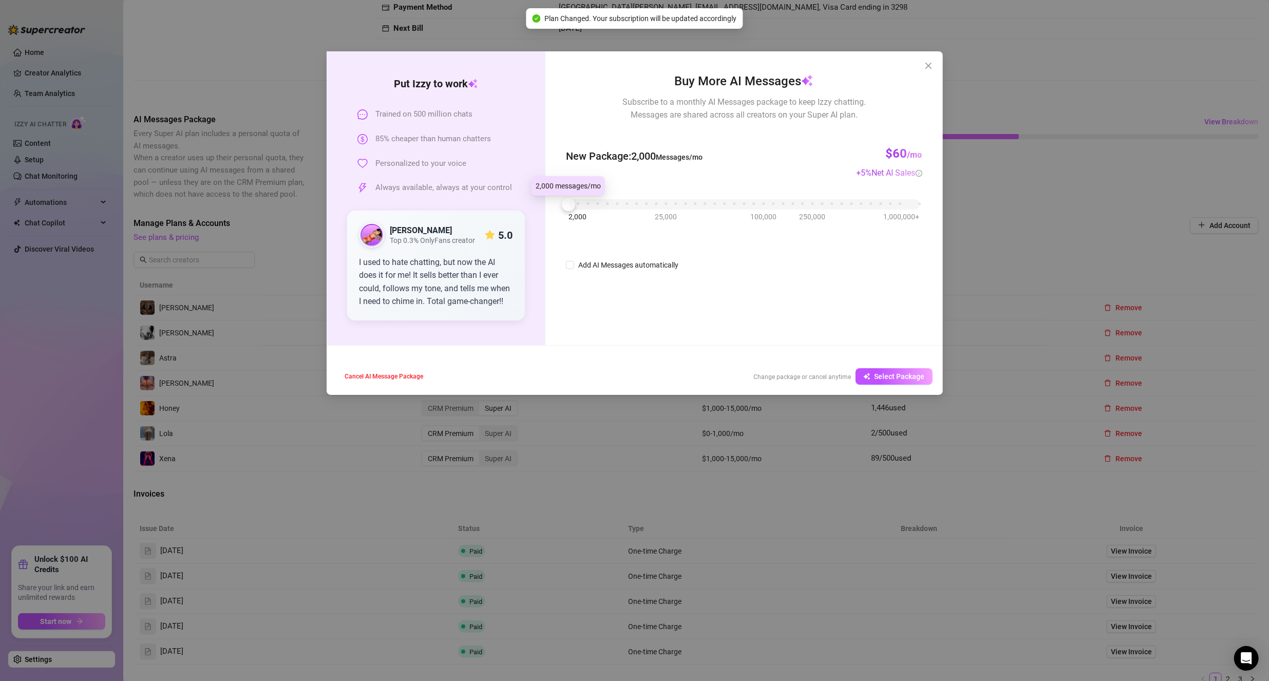
drag, startPoint x: 572, startPoint y: 146, endPoint x: 547, endPoint y: 156, distance: 27.6
click at [547, 156] on div "Buy More AI Messages Subscribe to a monthly AI Messages package to keep Izzy ch…" at bounding box center [743, 198] width 397 height 294
click at [878, 376] on span "Select Package" at bounding box center [899, 376] width 50 height 8
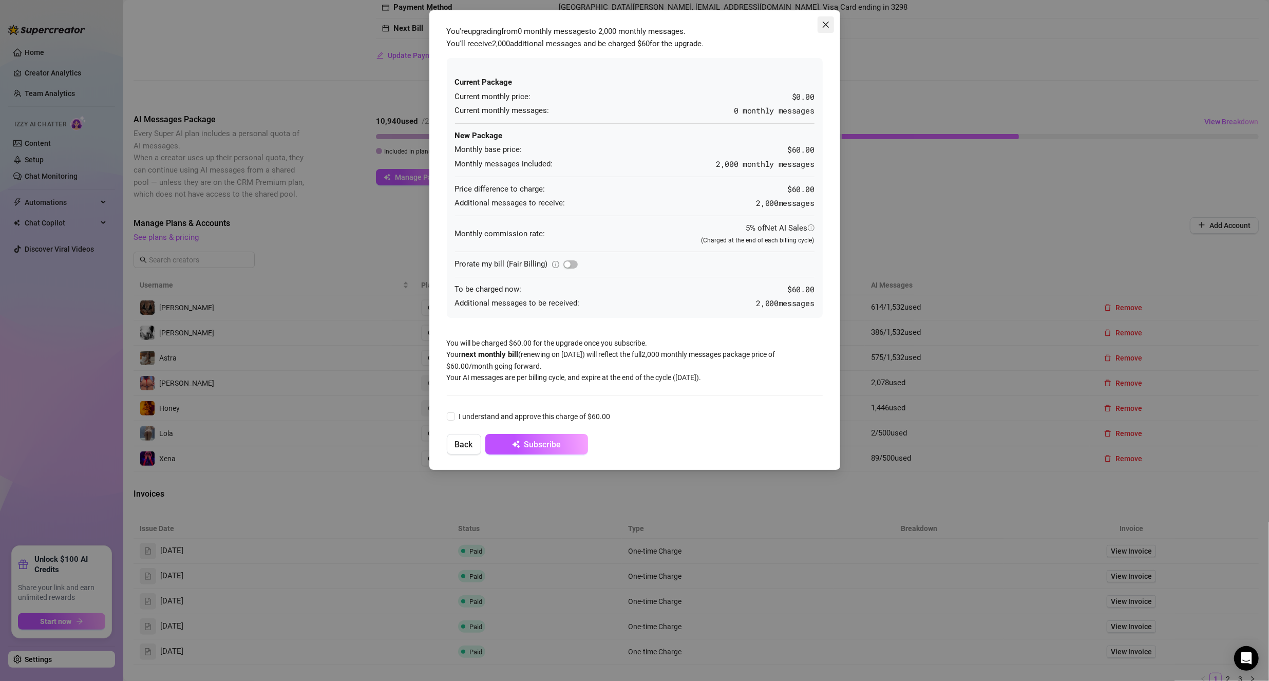
click at [824, 24] on icon "close" at bounding box center [825, 25] width 8 height 8
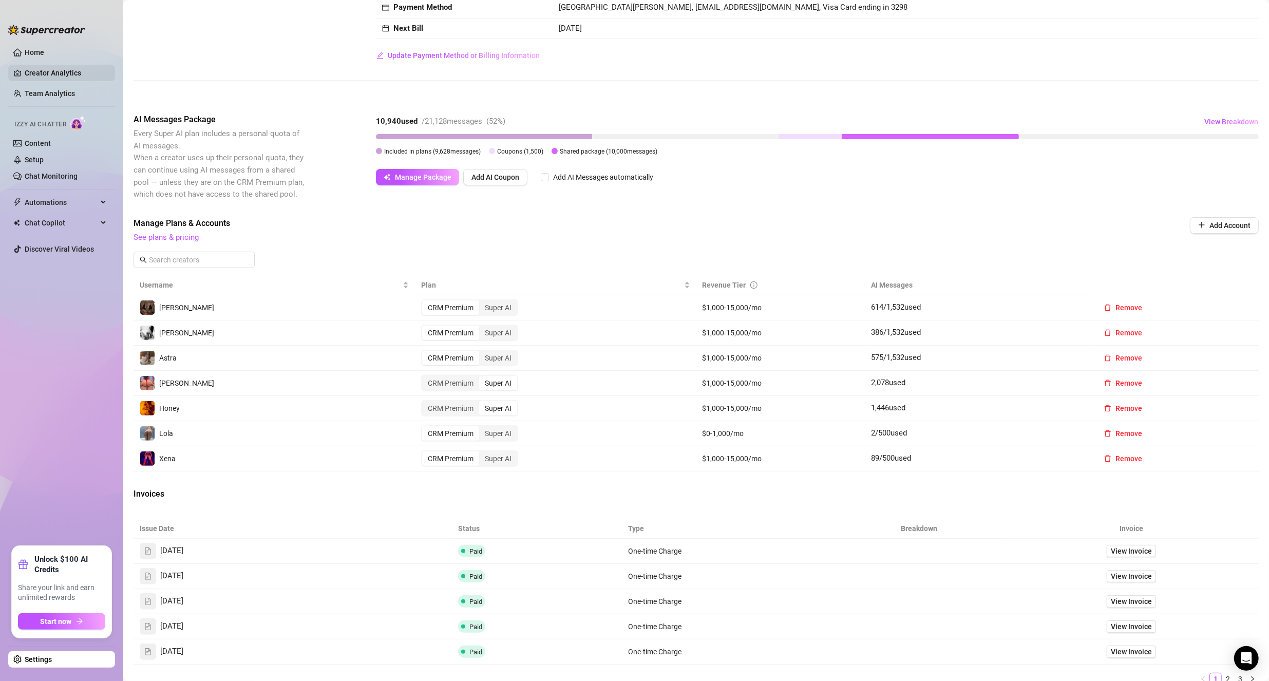
click at [44, 71] on link "Creator Analytics" at bounding box center [66, 73] width 82 height 16
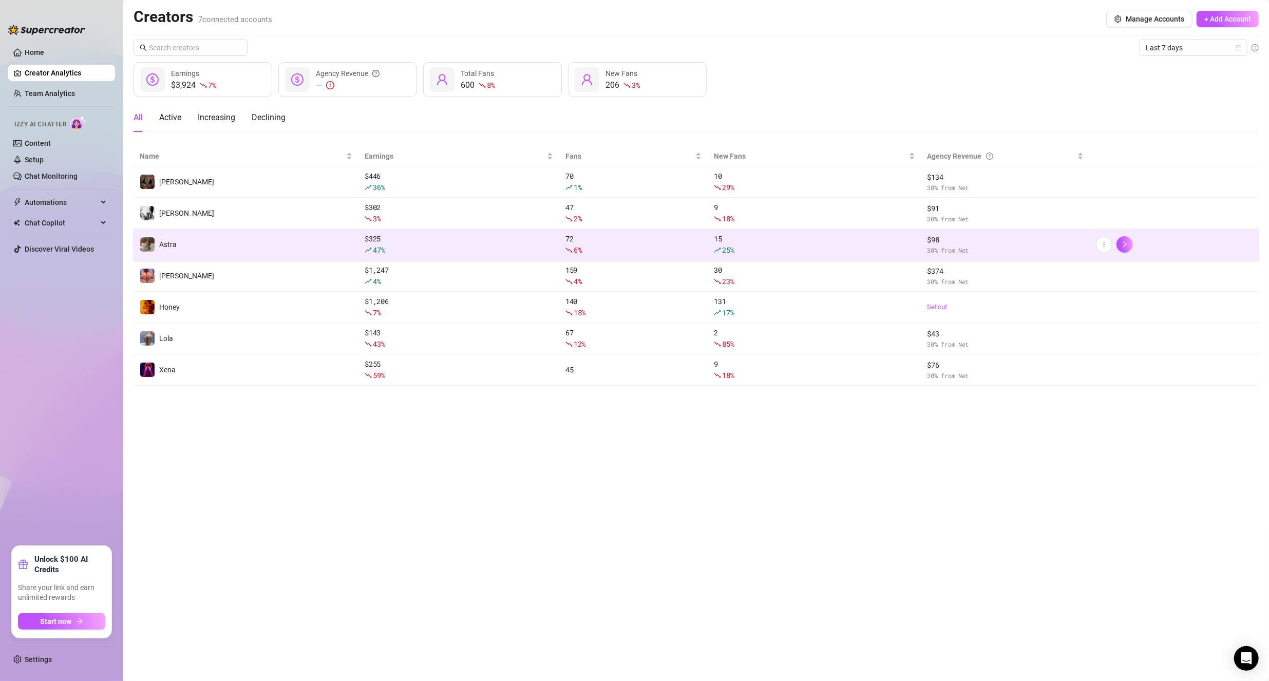
click at [570, 253] on icon "fall" at bounding box center [568, 249] width 7 height 7
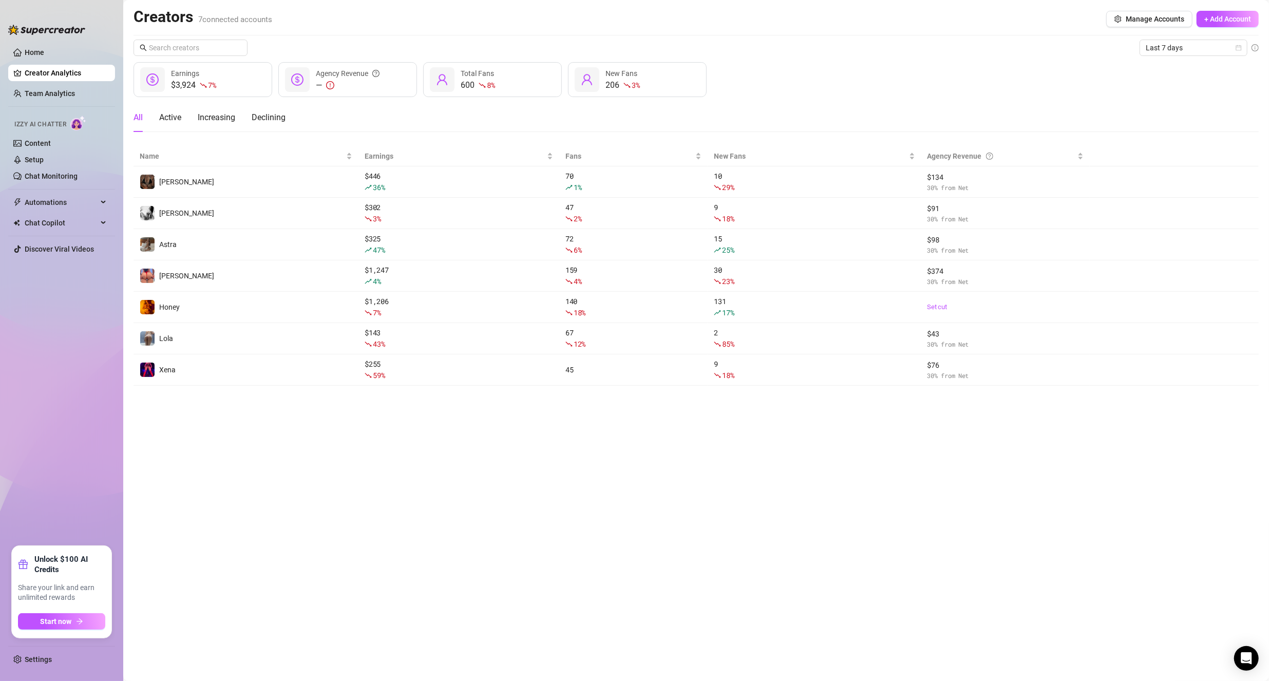
click at [289, 500] on main "Creators 7 connected accounts Manage Accounts + Add Account Last 7 days $3,924 …" at bounding box center [695, 340] width 1145 height 681
click at [1179, 52] on span "Last 7 days" at bounding box center [1192, 47] width 95 height 15
click at [1180, 102] on div "Last 30 days" at bounding box center [1192, 100] width 91 height 11
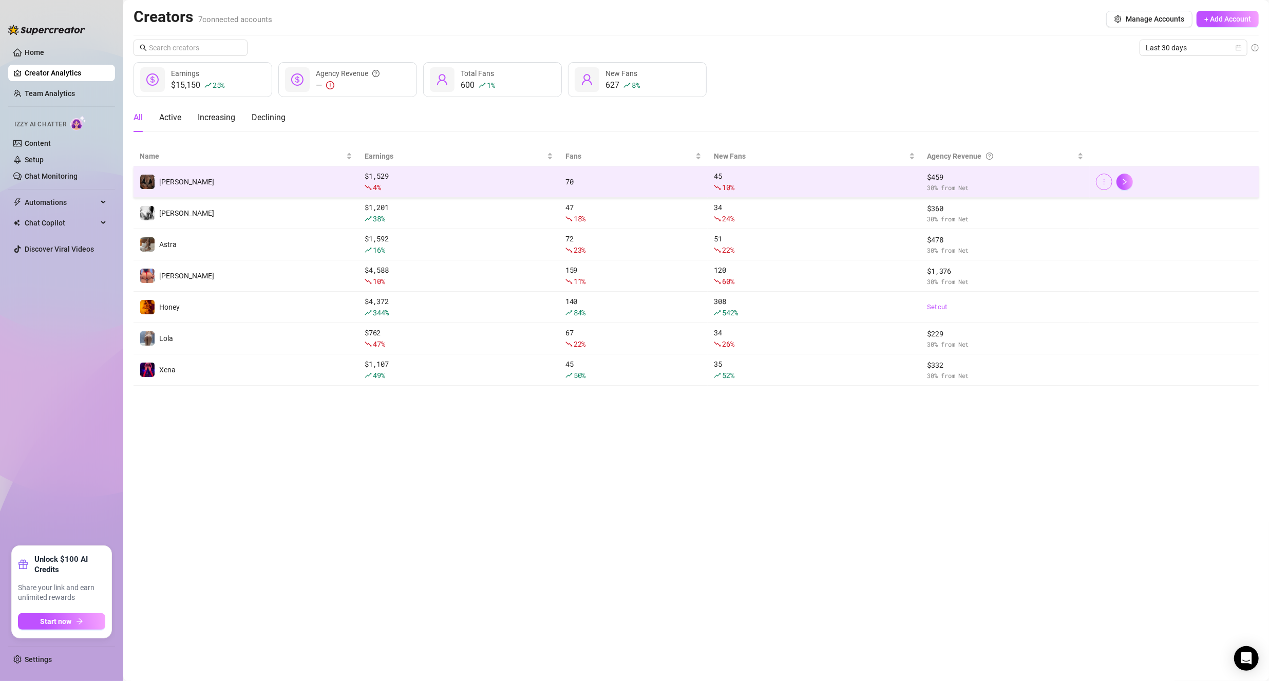
click at [1102, 181] on icon "more" at bounding box center [1103, 181] width 7 height 7
click at [947, 187] on span "30 % from Net" at bounding box center [1005, 188] width 157 height 10
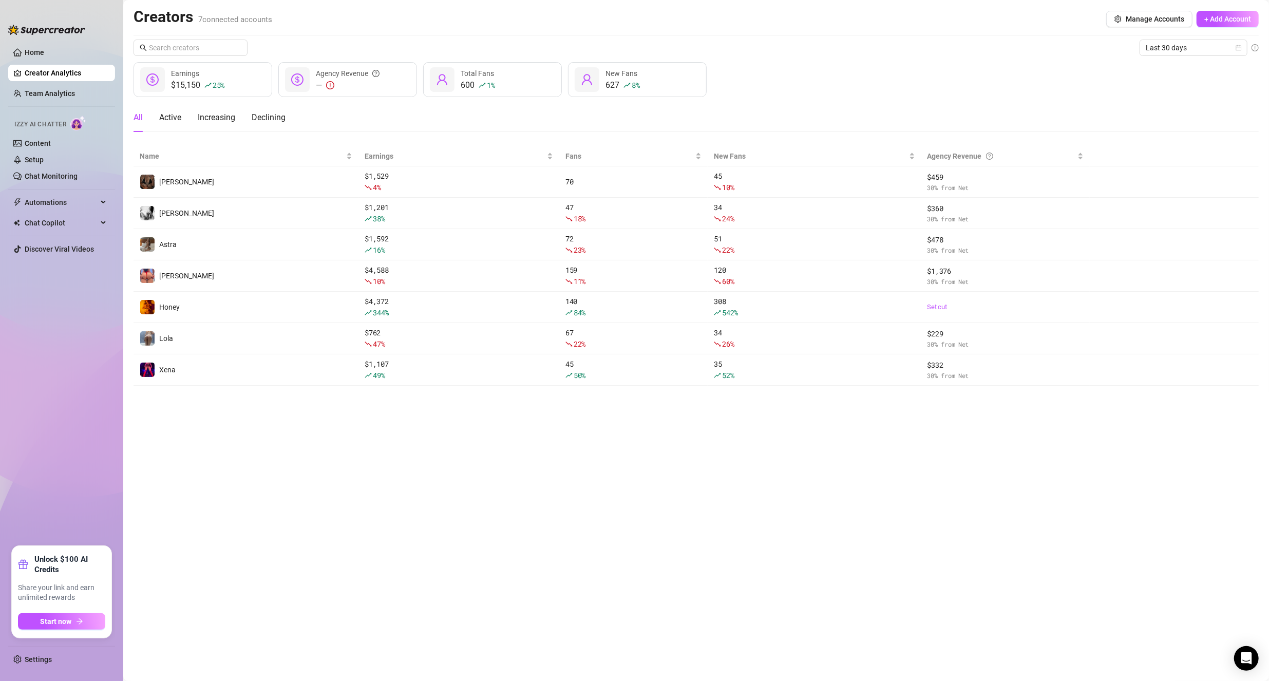
click at [878, 94] on div "$15,150 25 % Earnings — Agency Revenue 600 1 % Total Fans 627 8 % New Fans" at bounding box center [695, 79] width 1125 height 35
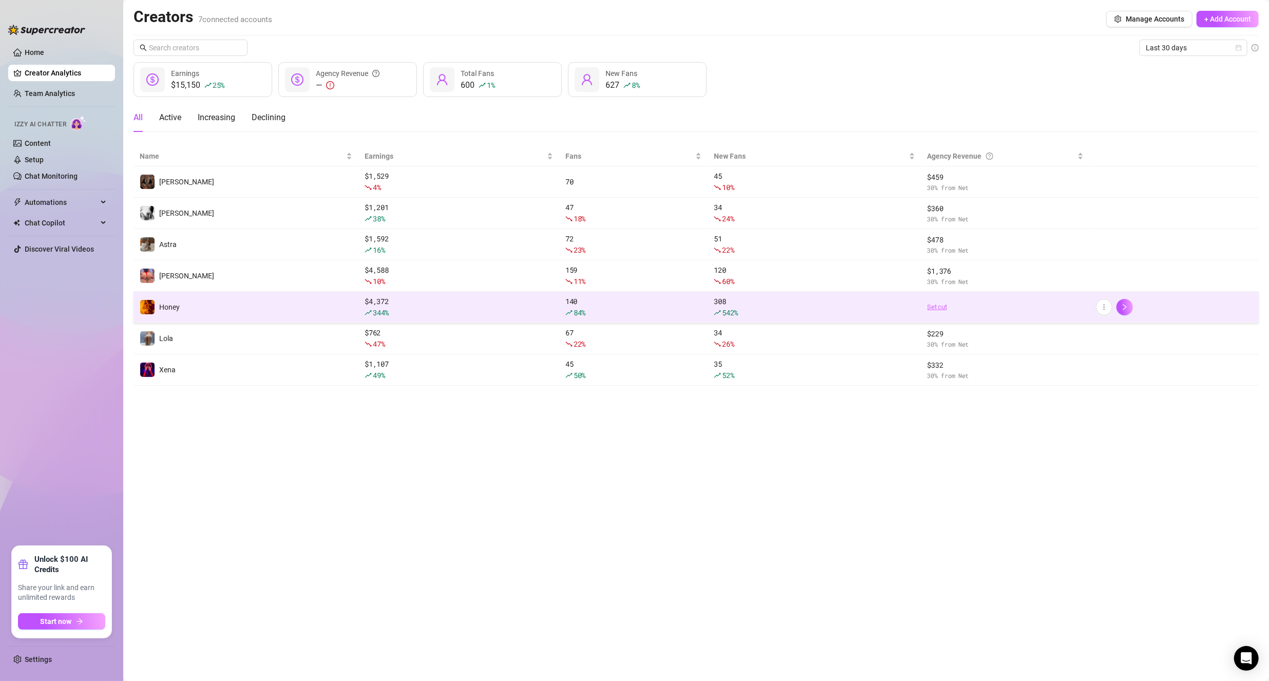
click at [940, 303] on link "Set cut" at bounding box center [1005, 307] width 157 height 10
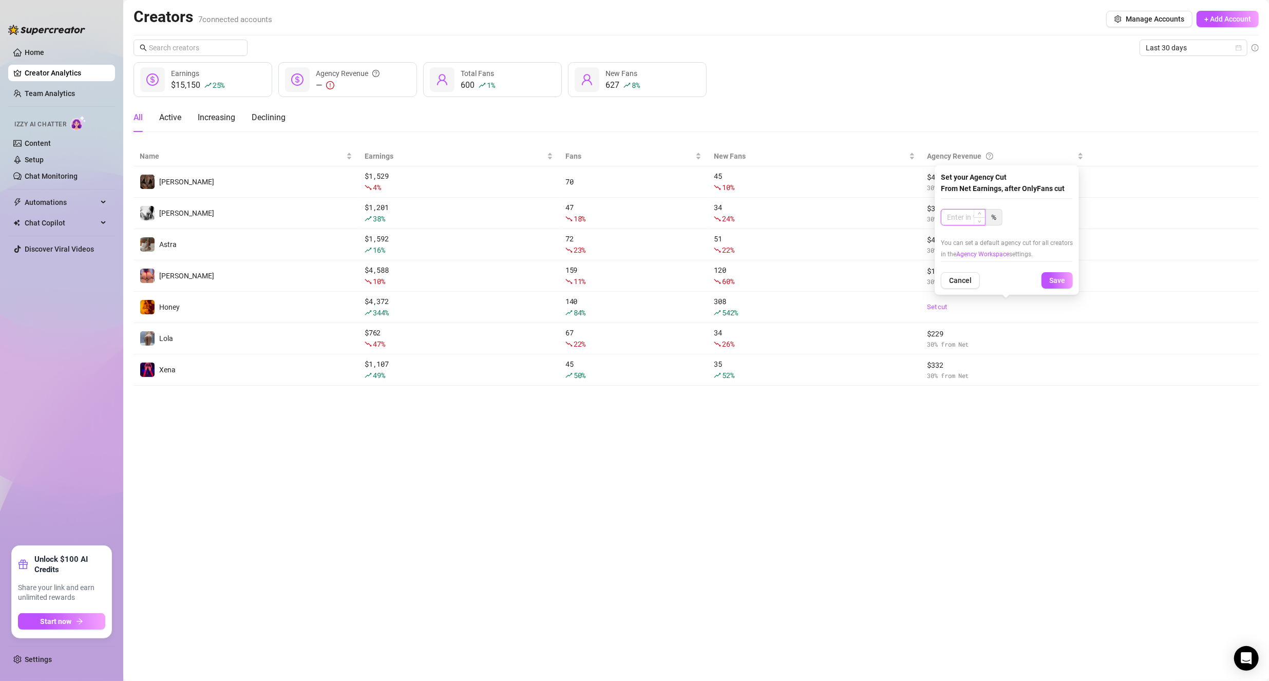
click at [963, 224] on input at bounding box center [963, 216] width 44 height 15
type input "30"
click at [1054, 278] on span "Save" at bounding box center [1057, 280] width 16 height 8
click at [163, 123] on div "Active" at bounding box center [170, 117] width 22 height 29
click at [215, 118] on div "Increasing" at bounding box center [216, 117] width 37 height 12
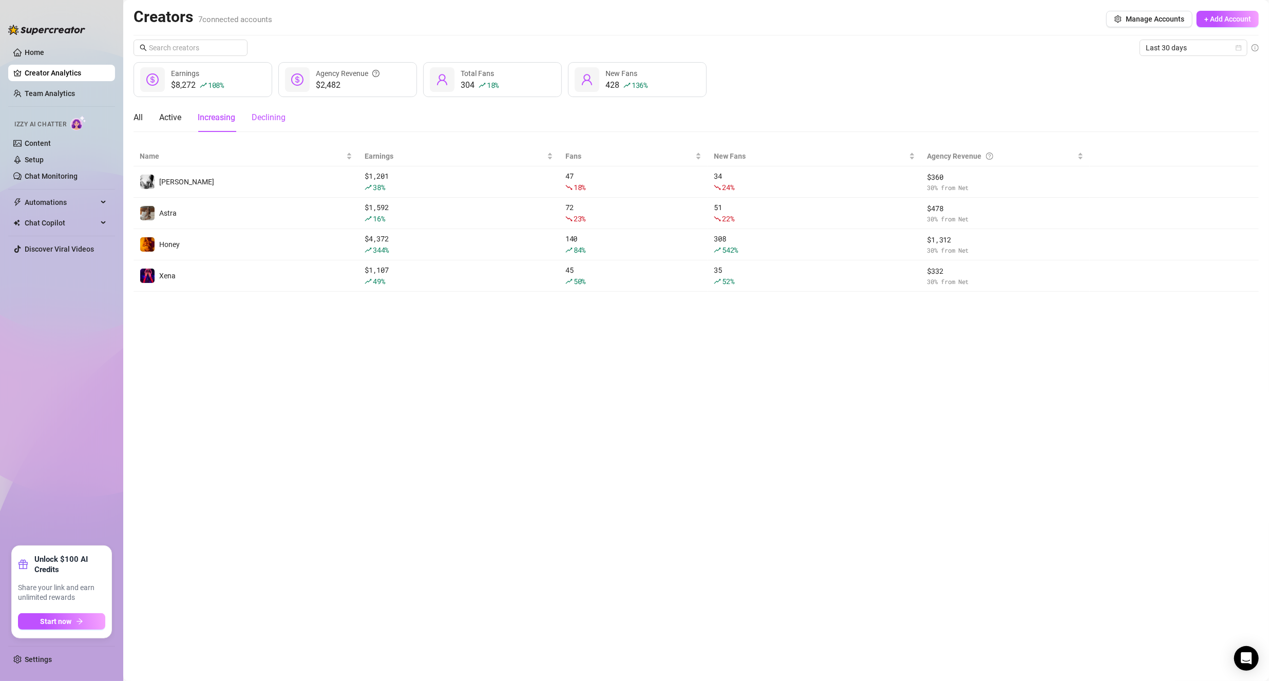
click at [277, 117] on div "Declining" at bounding box center [269, 117] width 34 height 12
click at [214, 116] on div "Increasing" at bounding box center [216, 117] width 37 height 12
click at [137, 116] on div "All" at bounding box center [137, 117] width 9 height 12
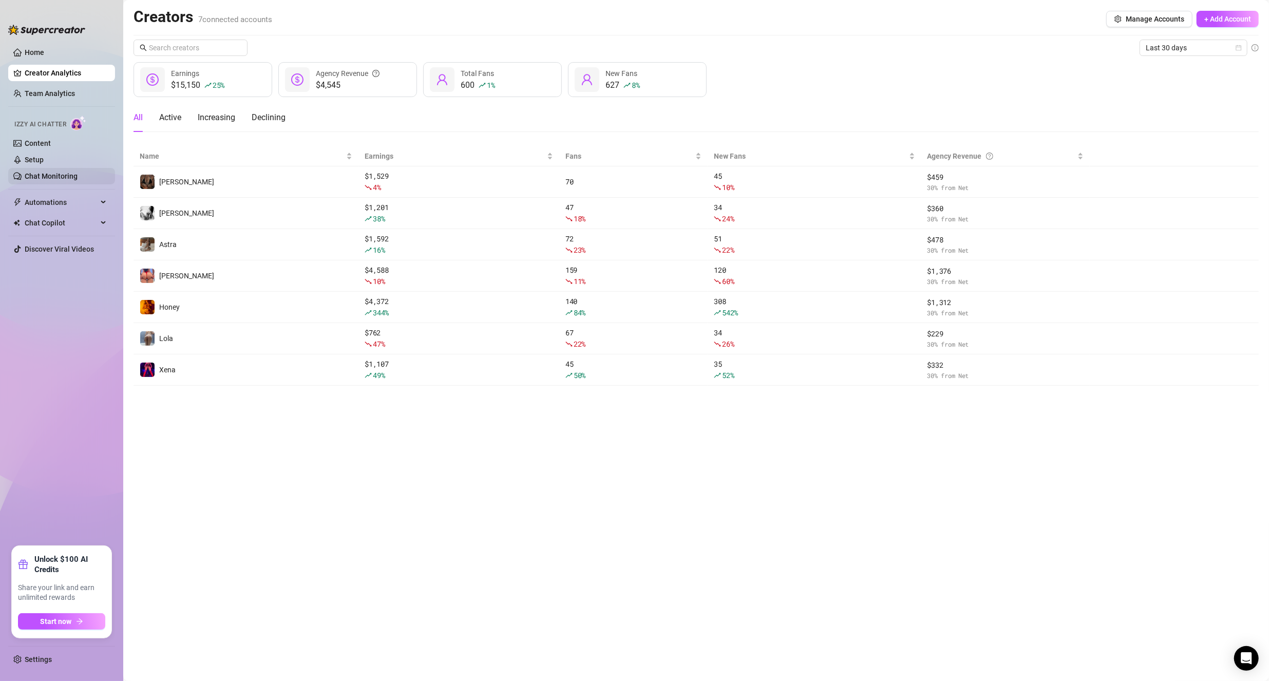
click at [47, 172] on link "Chat Monitoring" at bounding box center [51, 176] width 53 height 8
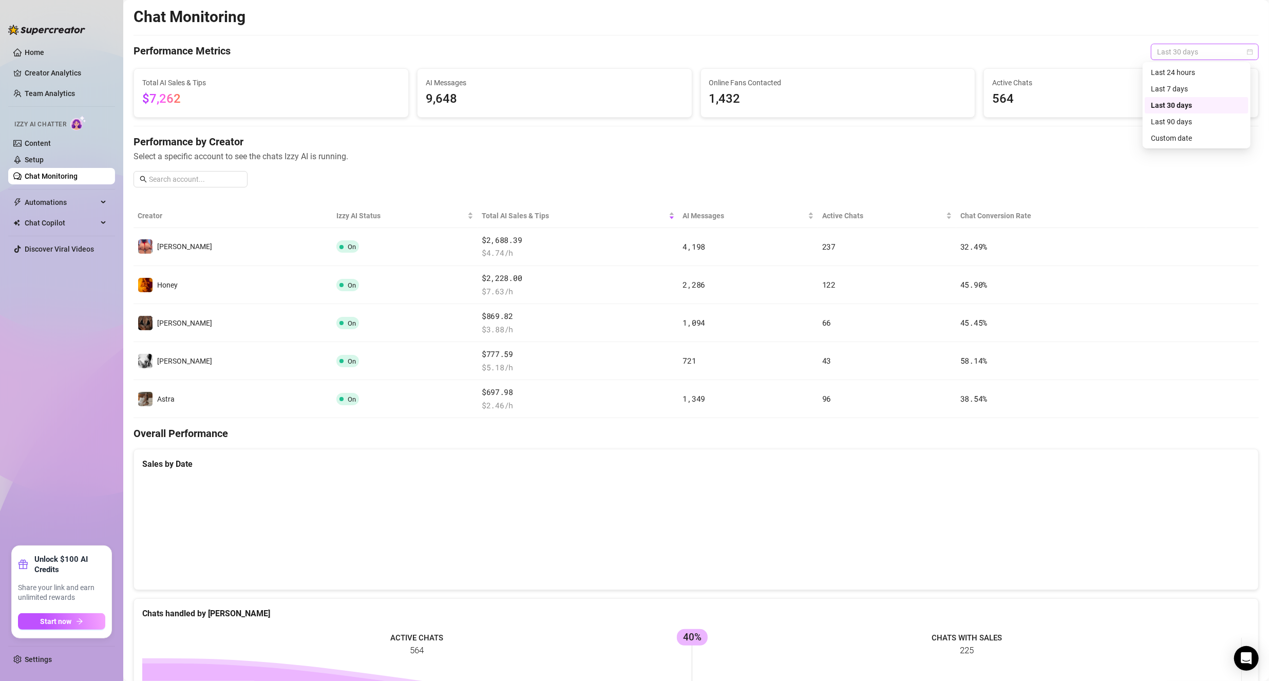
click at [1219, 51] on span "Last 30 days" at bounding box center [1204, 51] width 95 height 15
click at [1176, 108] on div "Last 30 days" at bounding box center [1196, 105] width 91 height 11
click at [1189, 51] on span "Last 30 days" at bounding box center [1204, 51] width 95 height 15
click at [1173, 87] on div "Last 7 days" at bounding box center [1196, 88] width 91 height 11
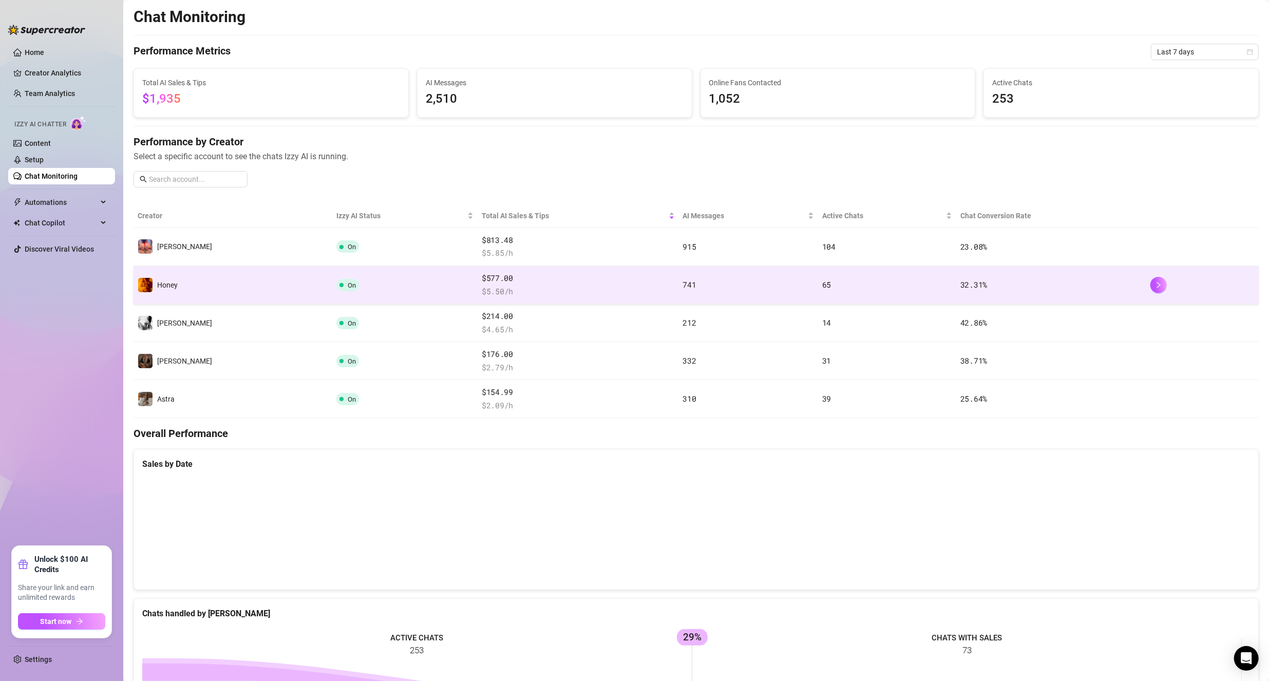
click at [202, 270] on td "Honey" at bounding box center [232, 285] width 199 height 38
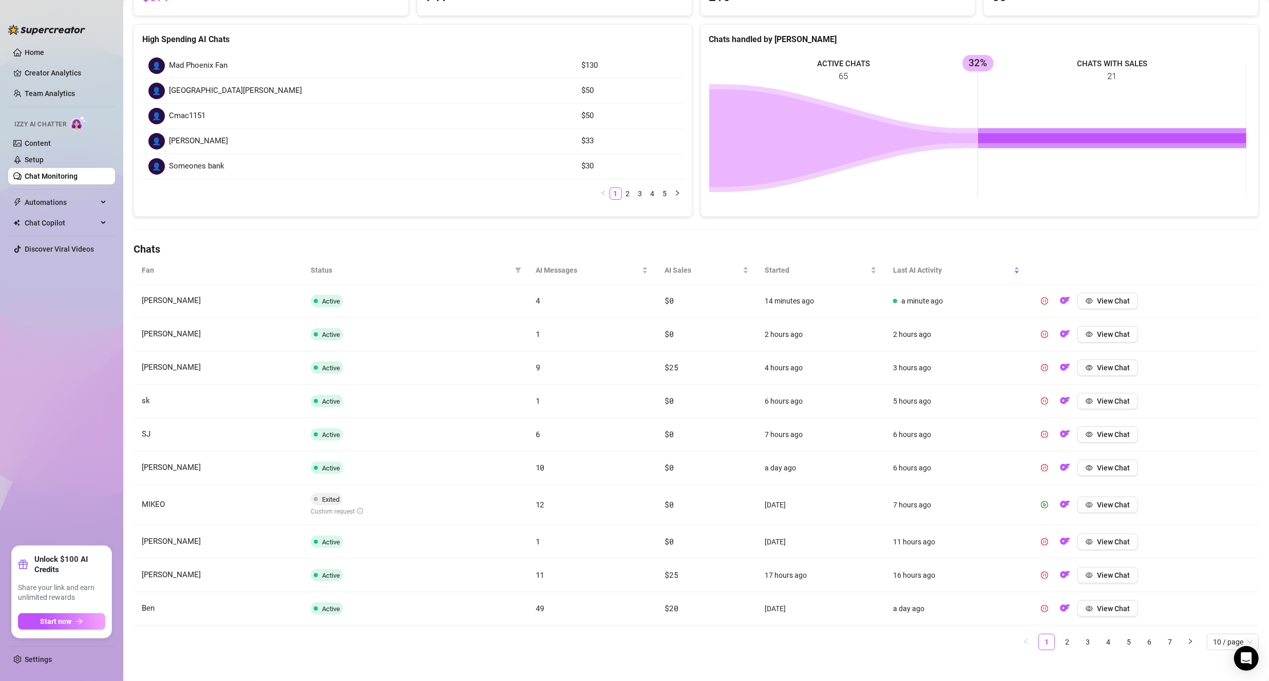
scroll to position [131, 0]
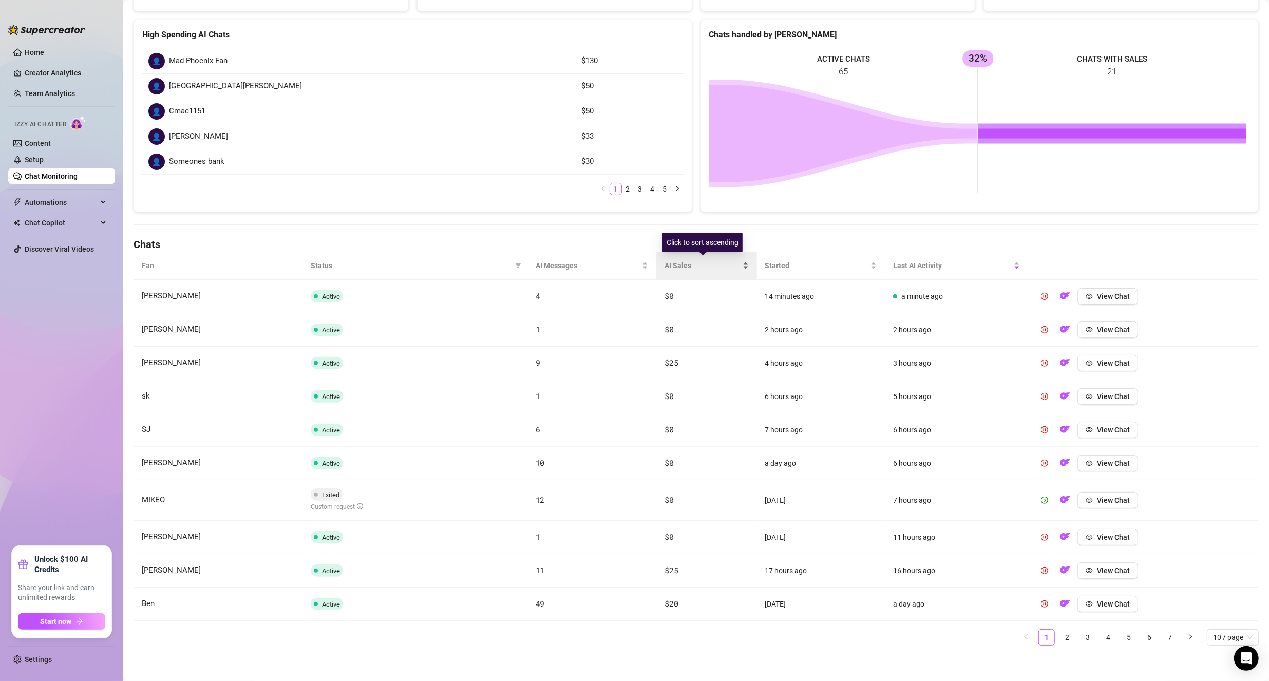
click at [689, 260] on div "AI Sales" at bounding box center [706, 265] width 84 height 11
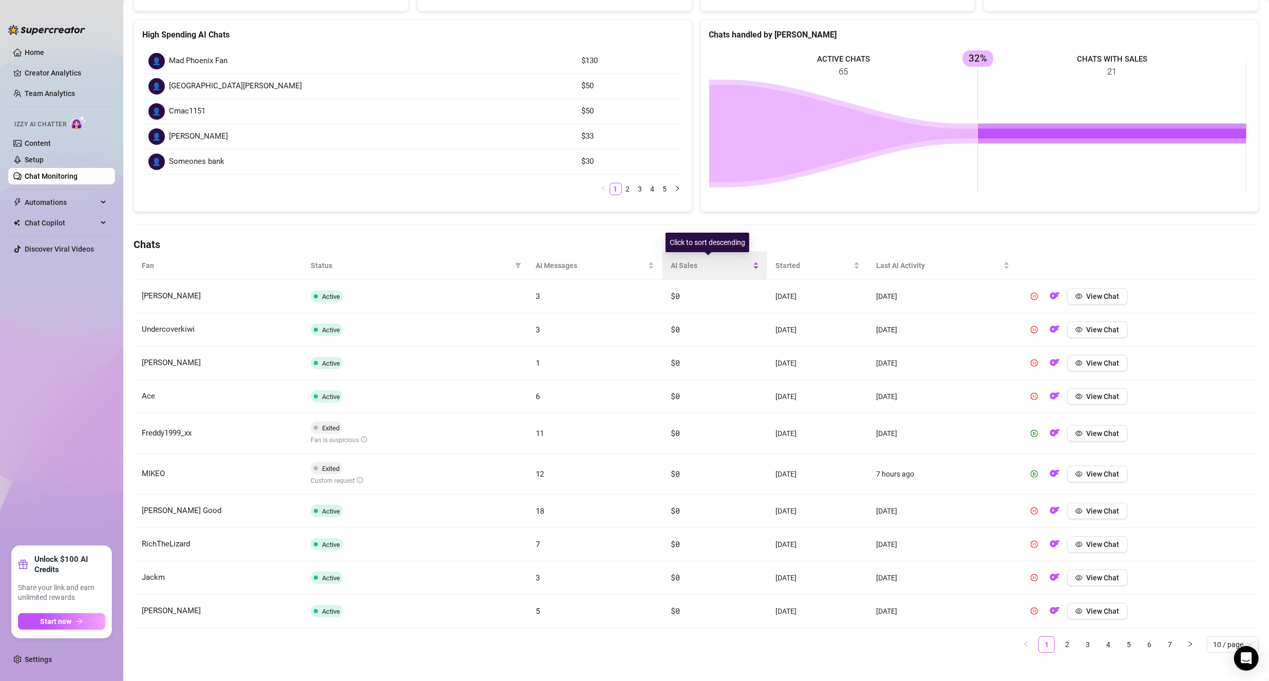
click at [689, 260] on div "AI Sales" at bounding box center [714, 265] width 88 height 11
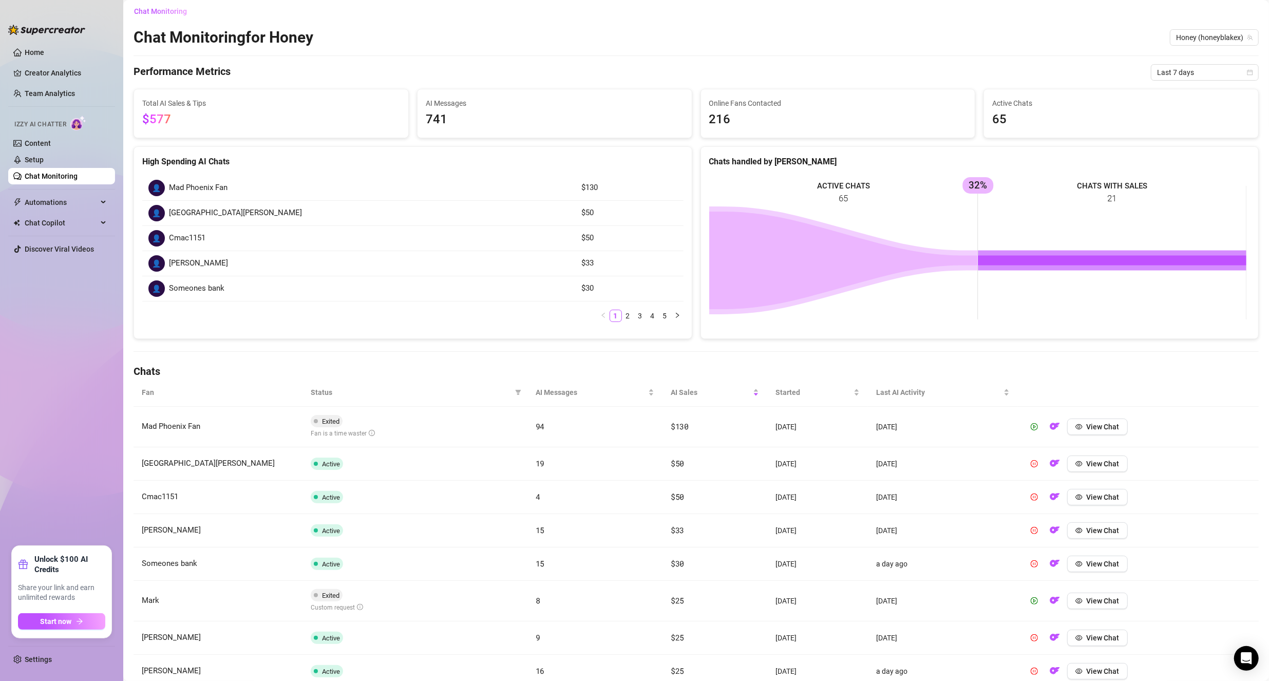
scroll to position [0, 0]
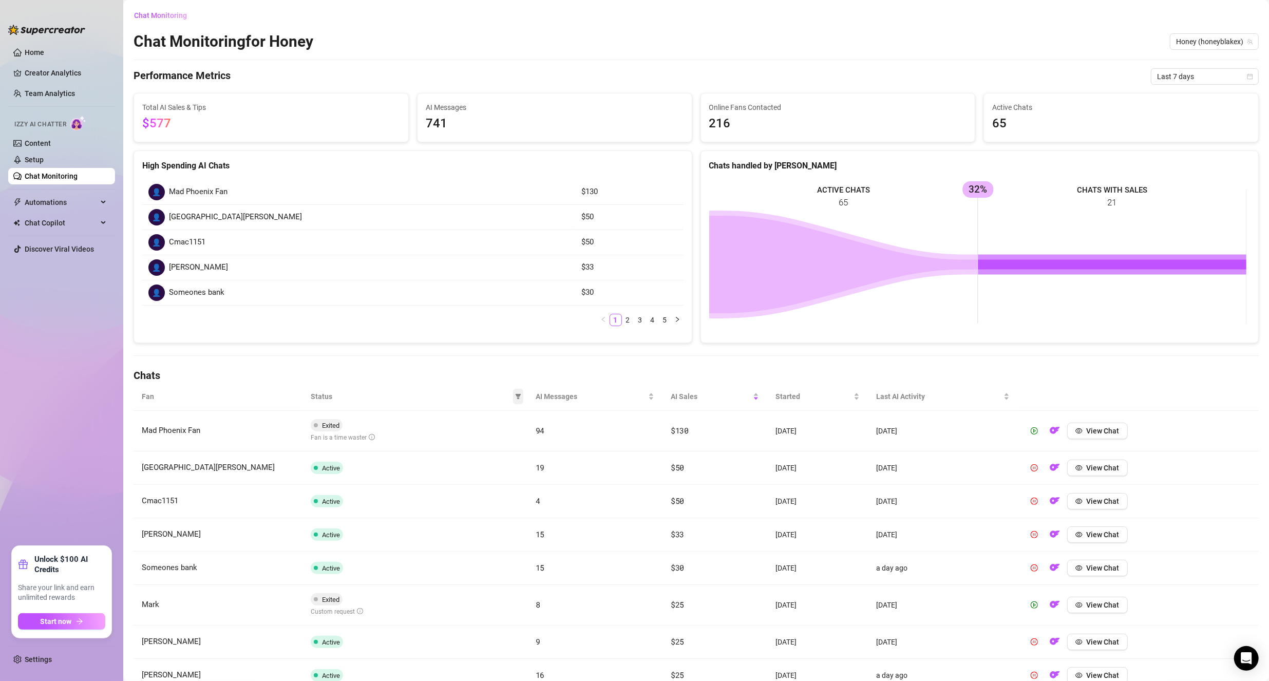
click at [515, 393] on icon "filter" at bounding box center [518, 396] width 6 height 6
click at [1231, 42] on span "Honey (honeyblakex)" at bounding box center [1214, 41] width 76 height 15
click at [934, 41] on div "Chat Monitoring for Honey Honey (honeyblakex) Honey (honeyblakex)" at bounding box center [695, 42] width 1125 height 20
click at [345, 396] on span "Status" at bounding box center [411, 396] width 200 height 11
click at [515, 395] on icon "filter" at bounding box center [518, 396] width 6 height 5
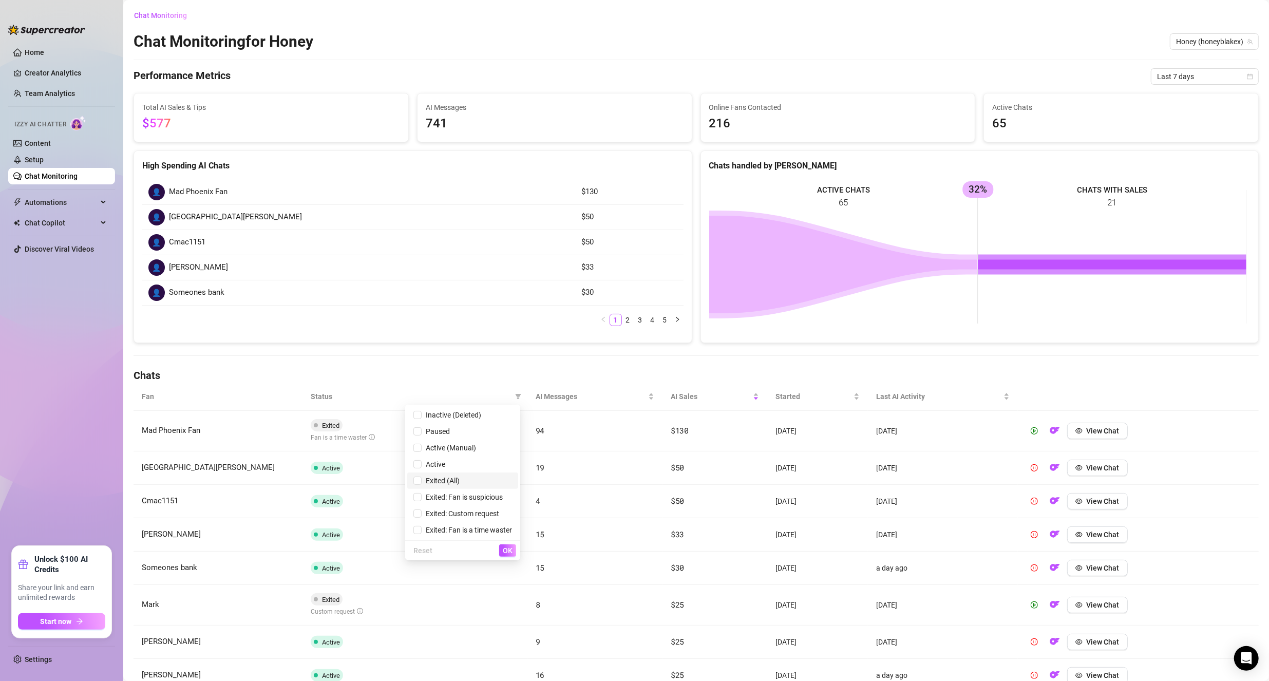
click at [421, 484] on span "Exited (All)" at bounding box center [440, 480] width 38 height 8
click at [511, 551] on span "OK" at bounding box center [508, 550] width 10 height 8
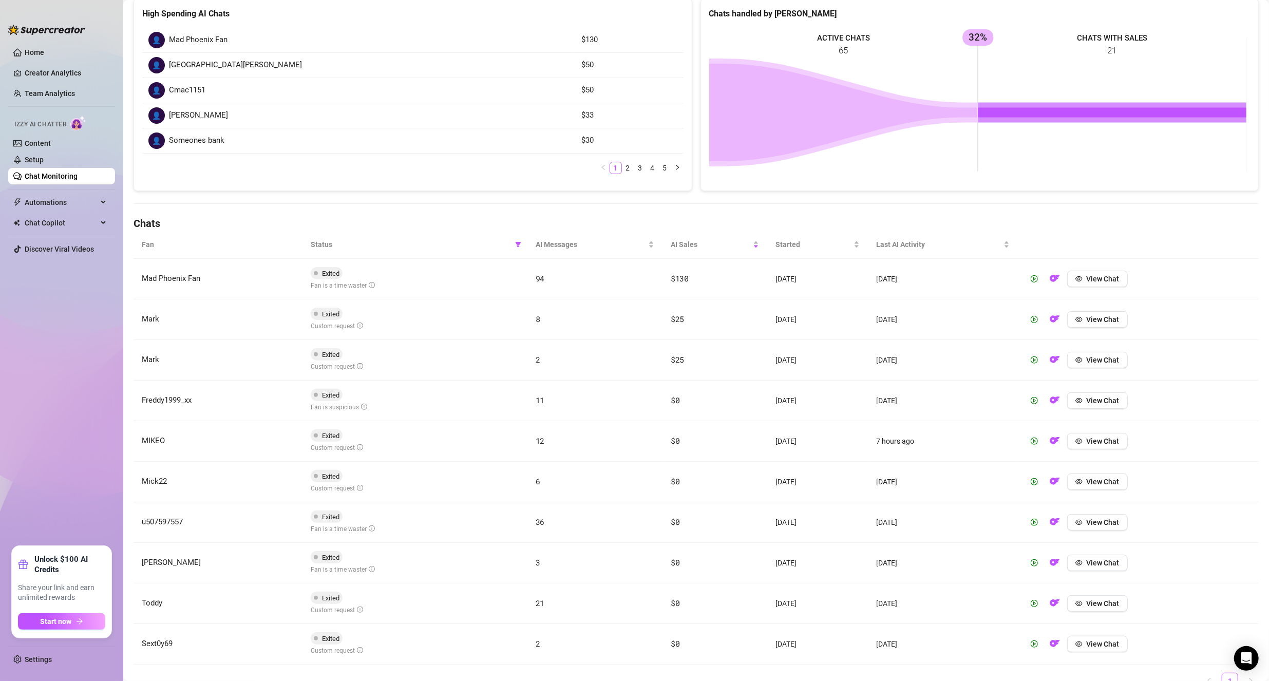
scroll to position [154, 0]
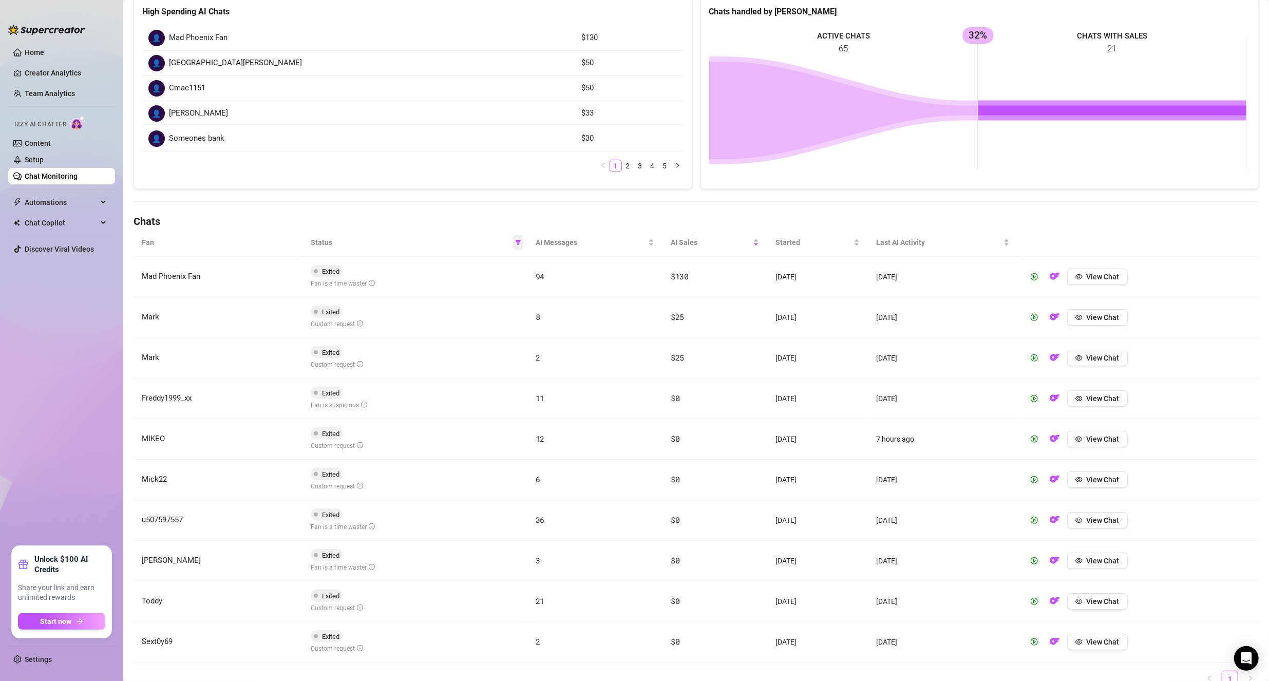
click at [515, 241] on icon "filter" at bounding box center [518, 242] width 6 height 6
click at [416, 322] on input "checkbox" at bounding box center [417, 326] width 8 height 8
checkbox input "false"
click at [419, 341] on input "checkbox" at bounding box center [417, 343] width 8 height 8
checkbox input "true"
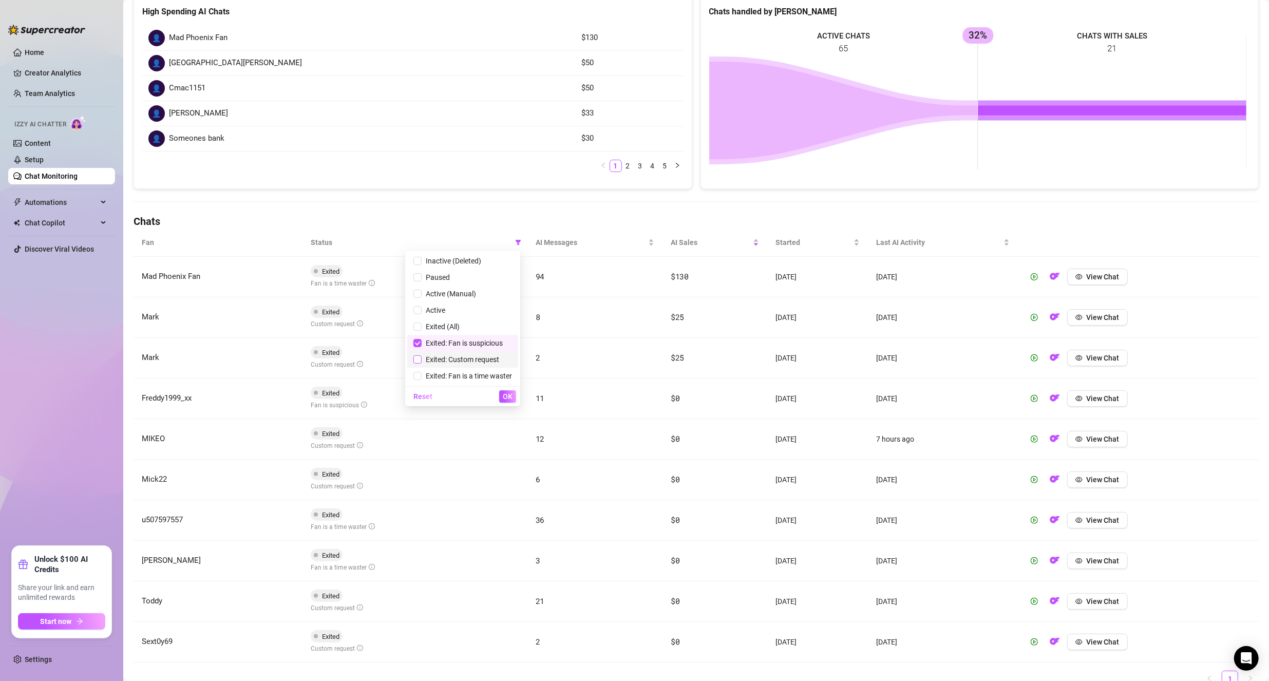
click at [419, 355] on input "checkbox" at bounding box center [417, 359] width 8 height 8
checkbox input "true"
click at [419, 329] on input "checkbox" at bounding box center [417, 326] width 8 height 8
checkbox input "true"
click at [415, 340] on input "checkbox" at bounding box center [417, 343] width 8 height 8
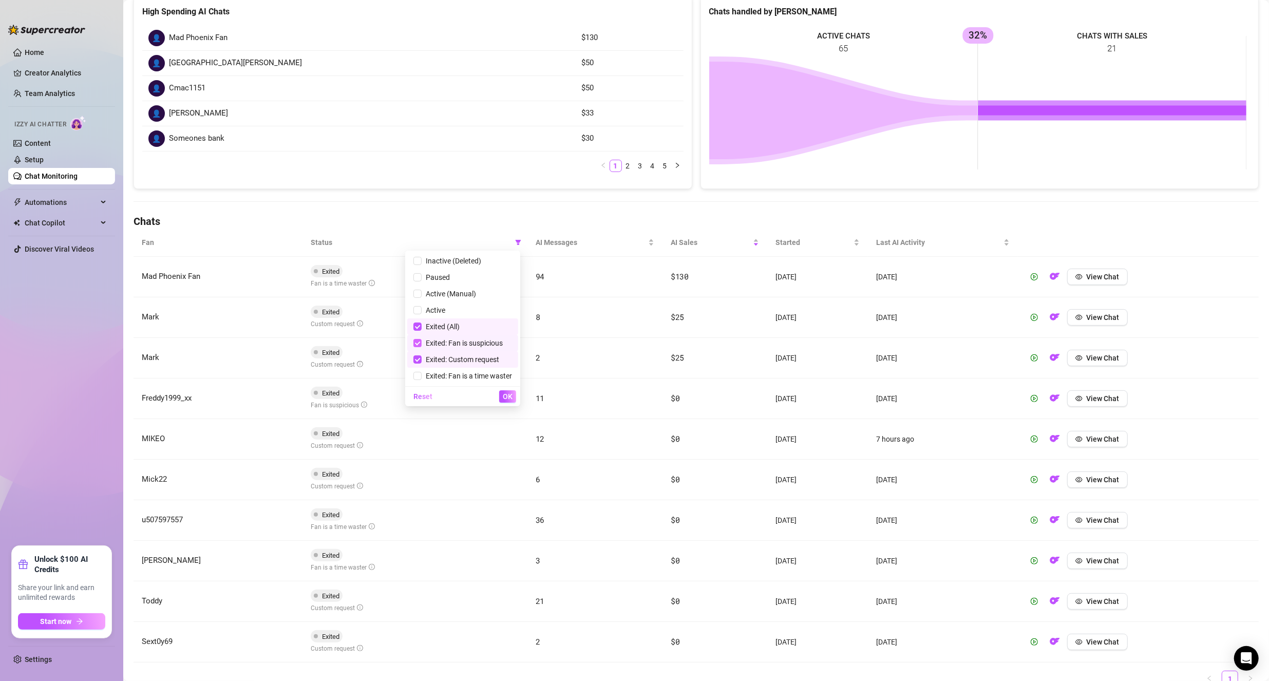
checkbox input "false"
click at [418, 357] on input "checkbox" at bounding box center [417, 359] width 8 height 8
checkbox input "false"
click at [503, 394] on span "OK" at bounding box center [508, 396] width 10 height 8
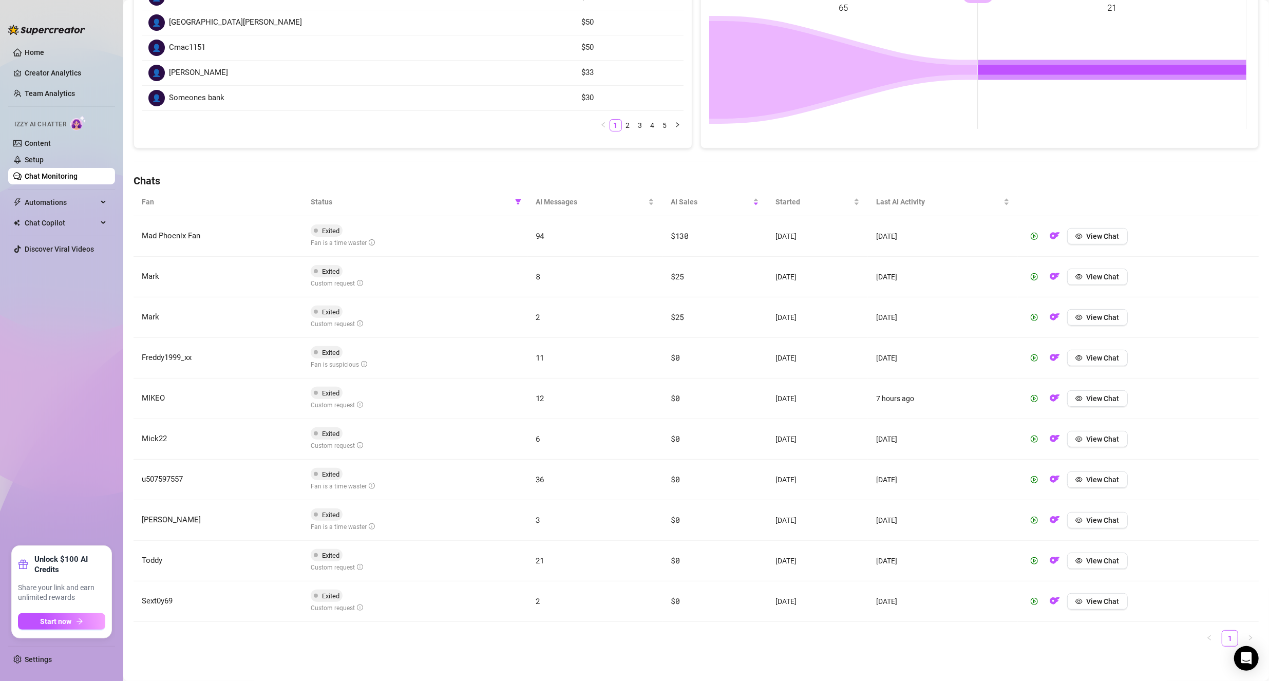
scroll to position [196, 0]
click at [1086, 235] on span "View Chat" at bounding box center [1102, 235] width 33 height 8
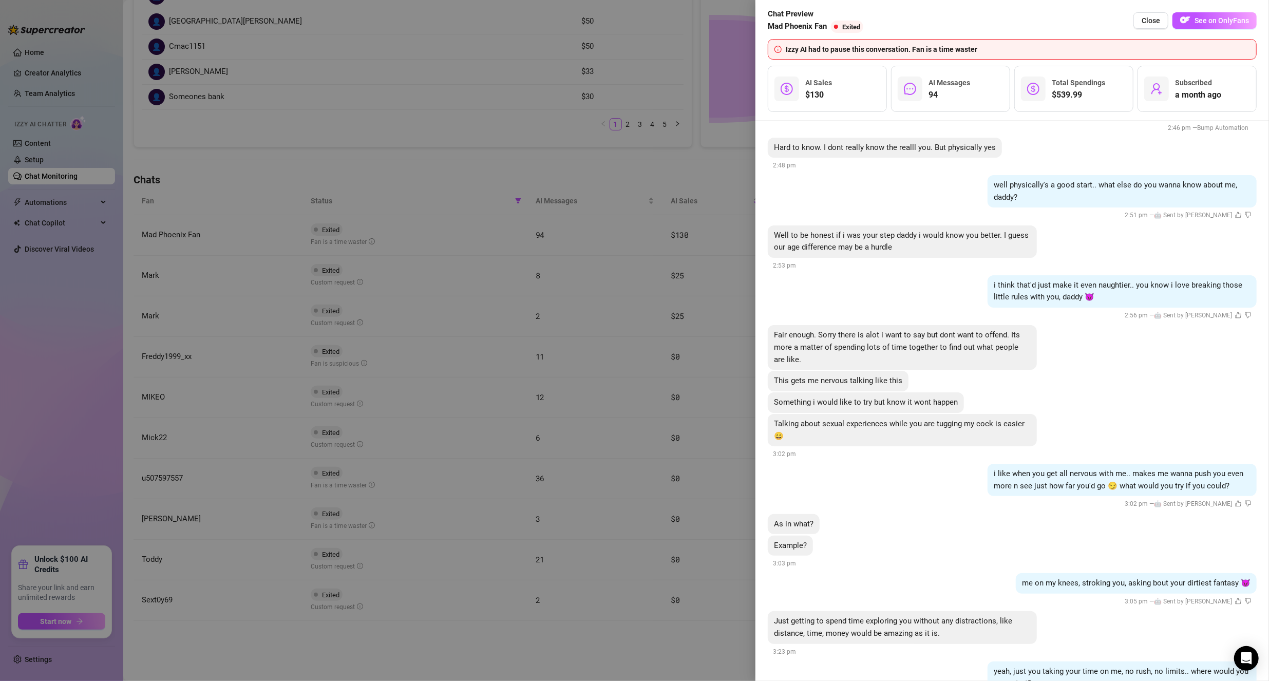
scroll to position [0, 0]
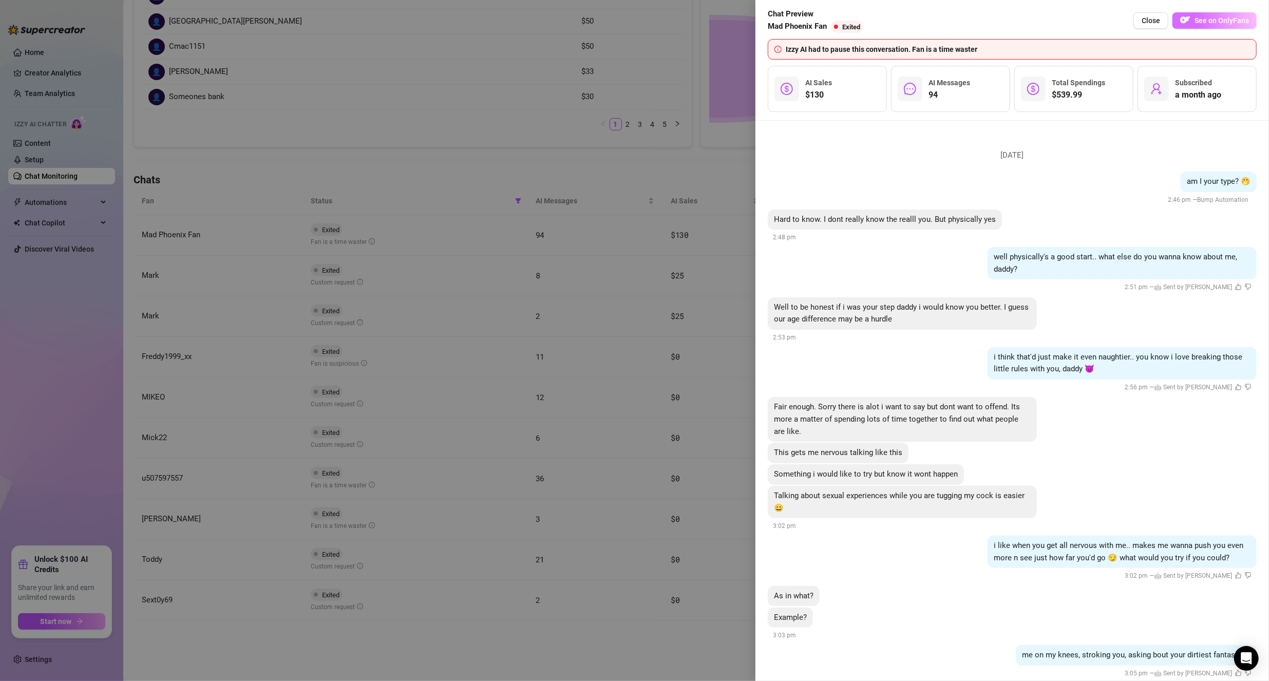
click at [1189, 17] on img "button" at bounding box center [1185, 20] width 10 height 10
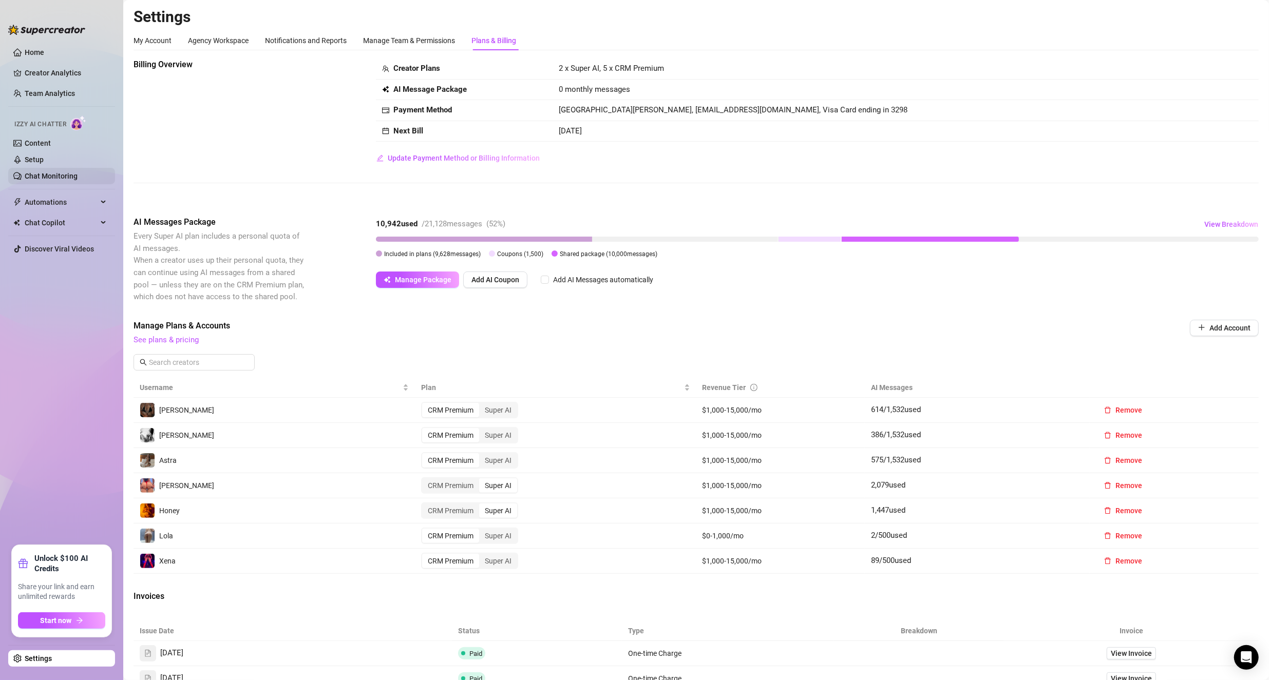
click at [61, 172] on link "Chat Monitoring" at bounding box center [51, 176] width 53 height 8
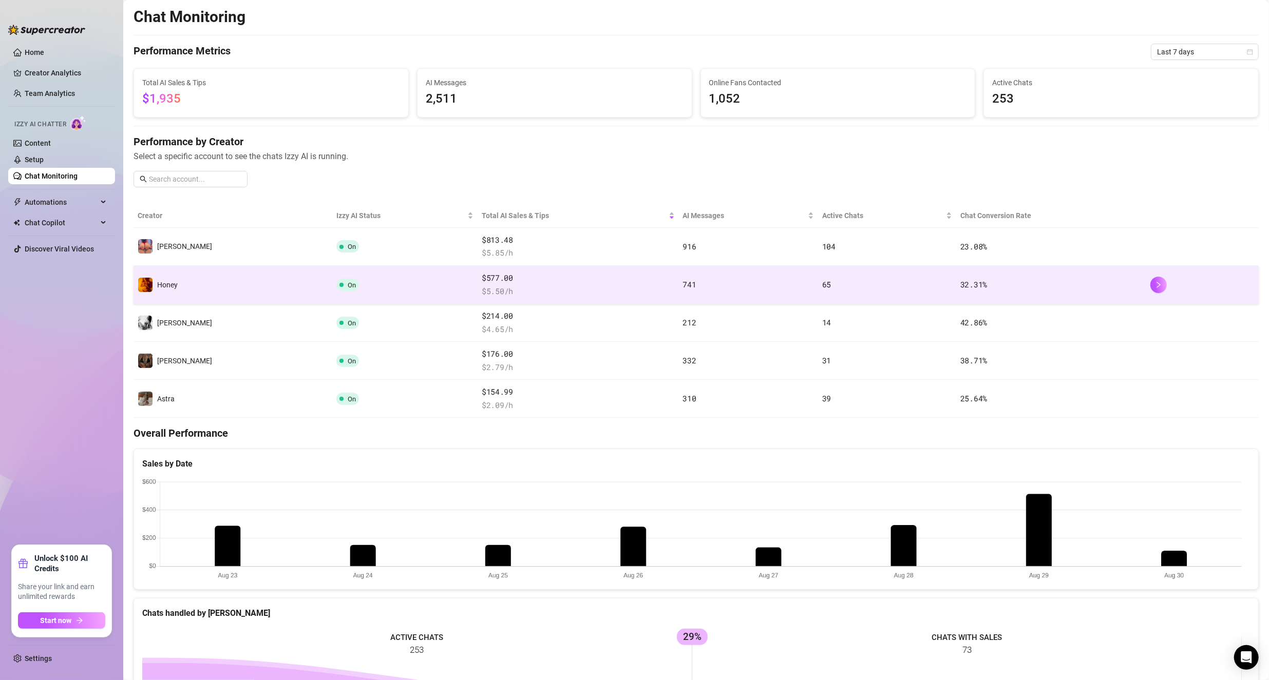
click at [210, 281] on td "Honey" at bounding box center [232, 285] width 199 height 38
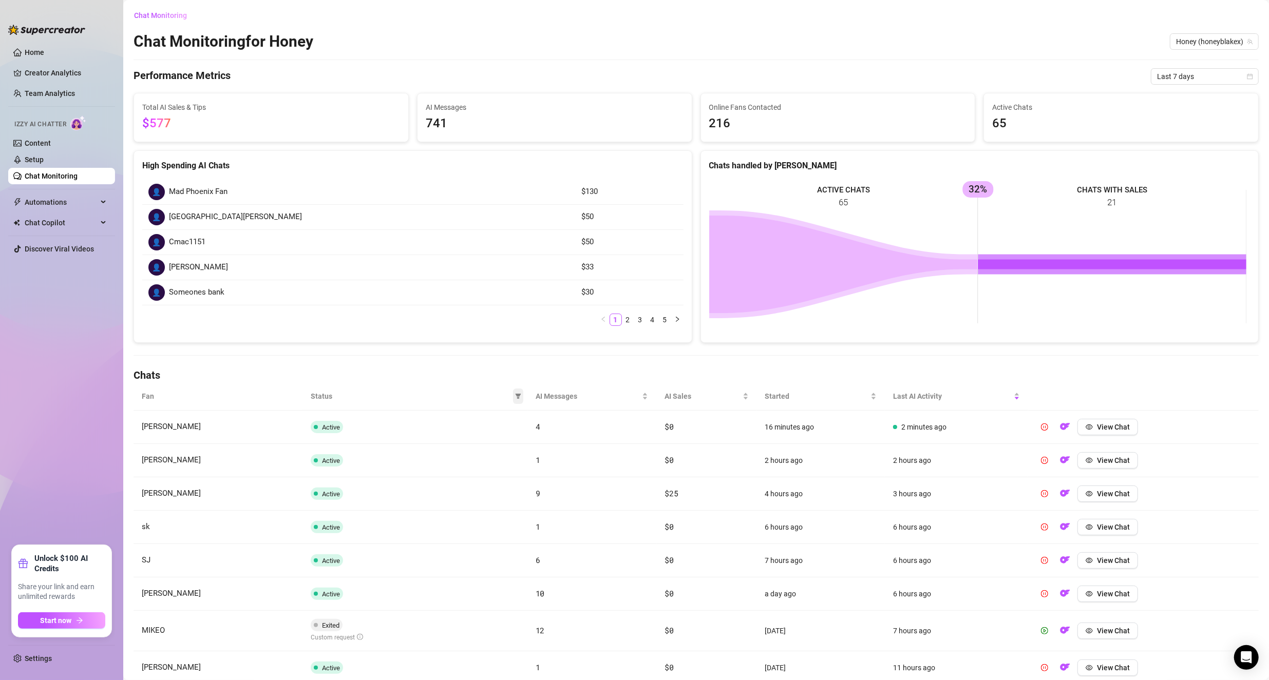
click at [515, 395] on icon "filter" at bounding box center [518, 396] width 6 height 6
click at [429, 477] on span "Exited (All)" at bounding box center [440, 480] width 38 height 8
checkbox input "true"
click at [513, 551] on button "OK" at bounding box center [507, 550] width 17 height 12
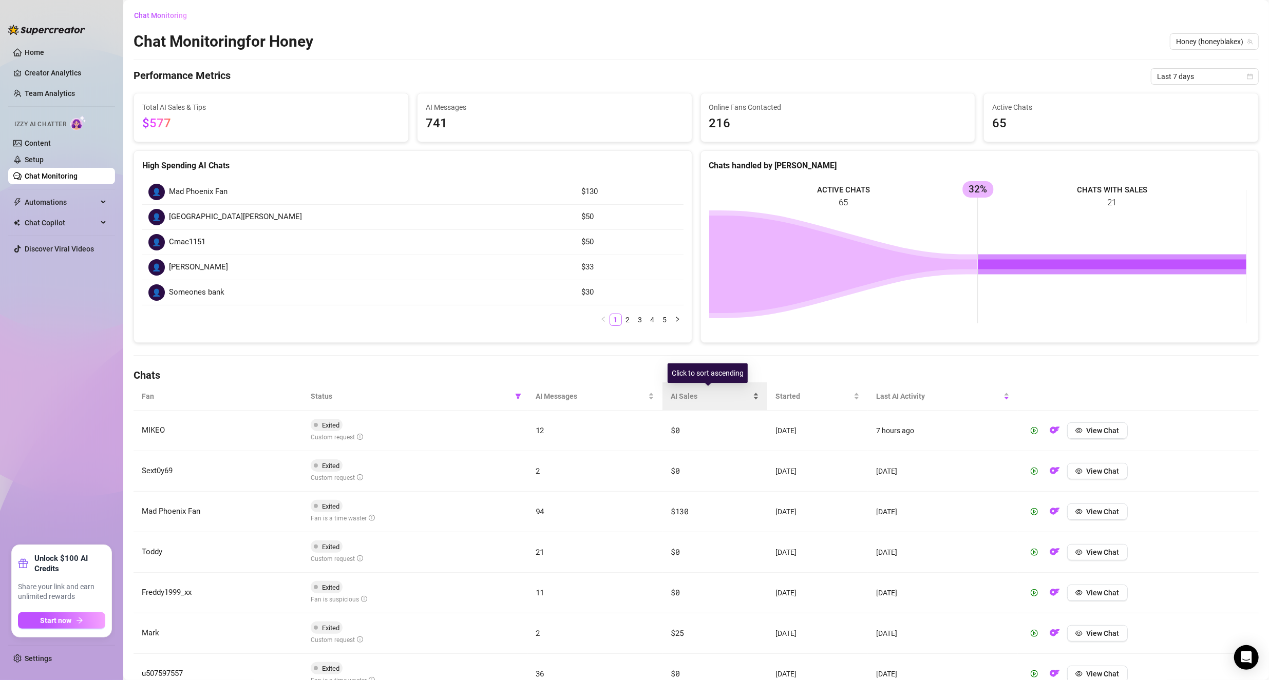
click at [612, 398] on span "AI Sales" at bounding box center [710, 396] width 80 height 11
click at [612, 428] on icon "play-circle" at bounding box center [1033, 430] width 7 height 7
click at [612, 429] on img "button" at bounding box center [1054, 430] width 10 height 10
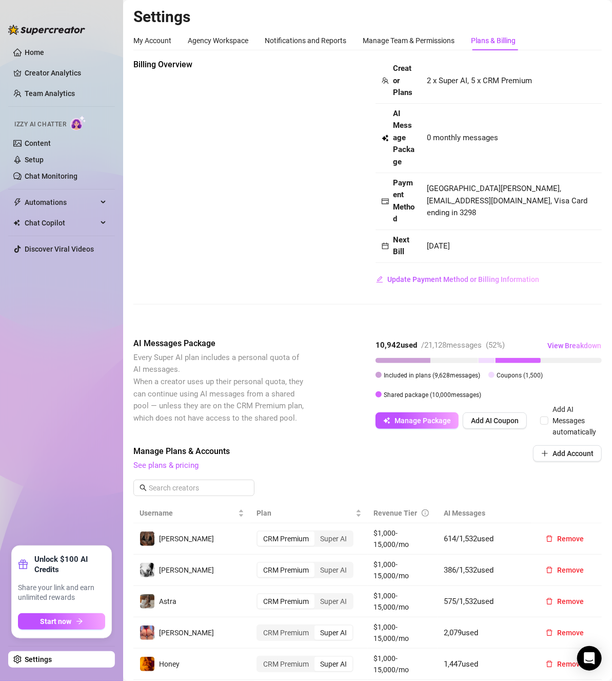
click at [182, 182] on div "Billing Overview Creator Plans 2 x Super AI, 5 x CRM Premium AI Message Package…" at bounding box center [367, 173] width 469 height 229
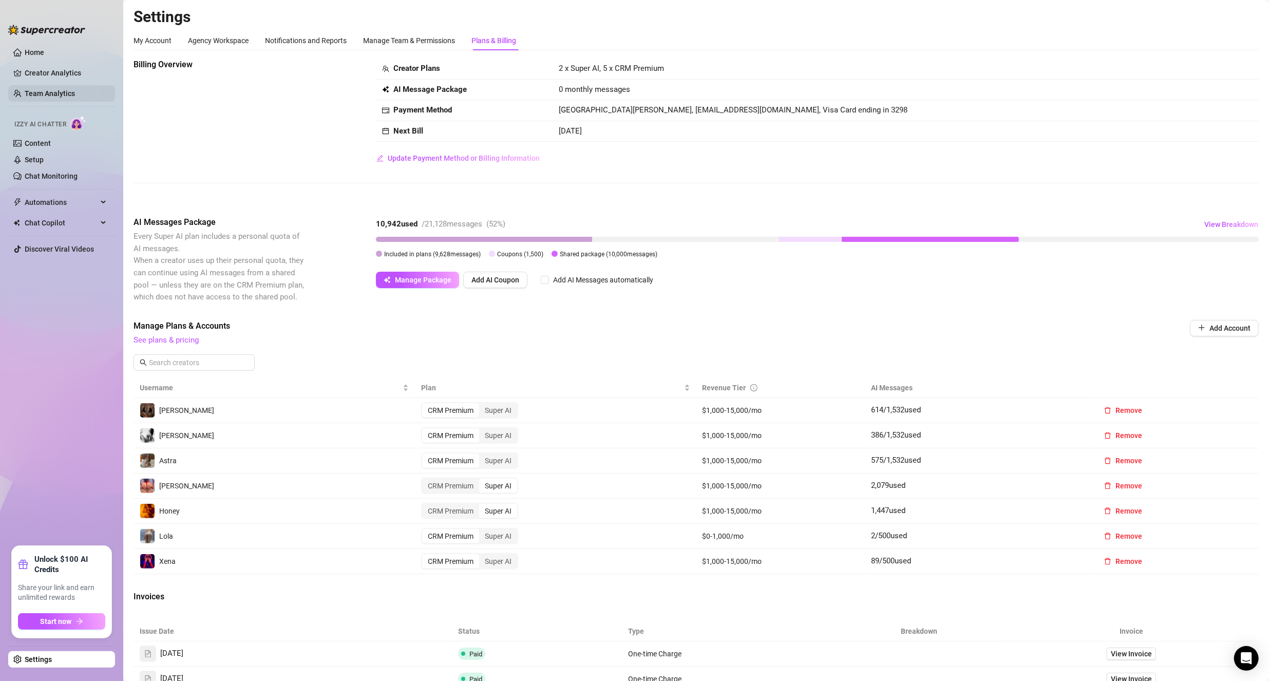
click at [55, 92] on link "Team Analytics" at bounding box center [50, 93] width 50 height 8
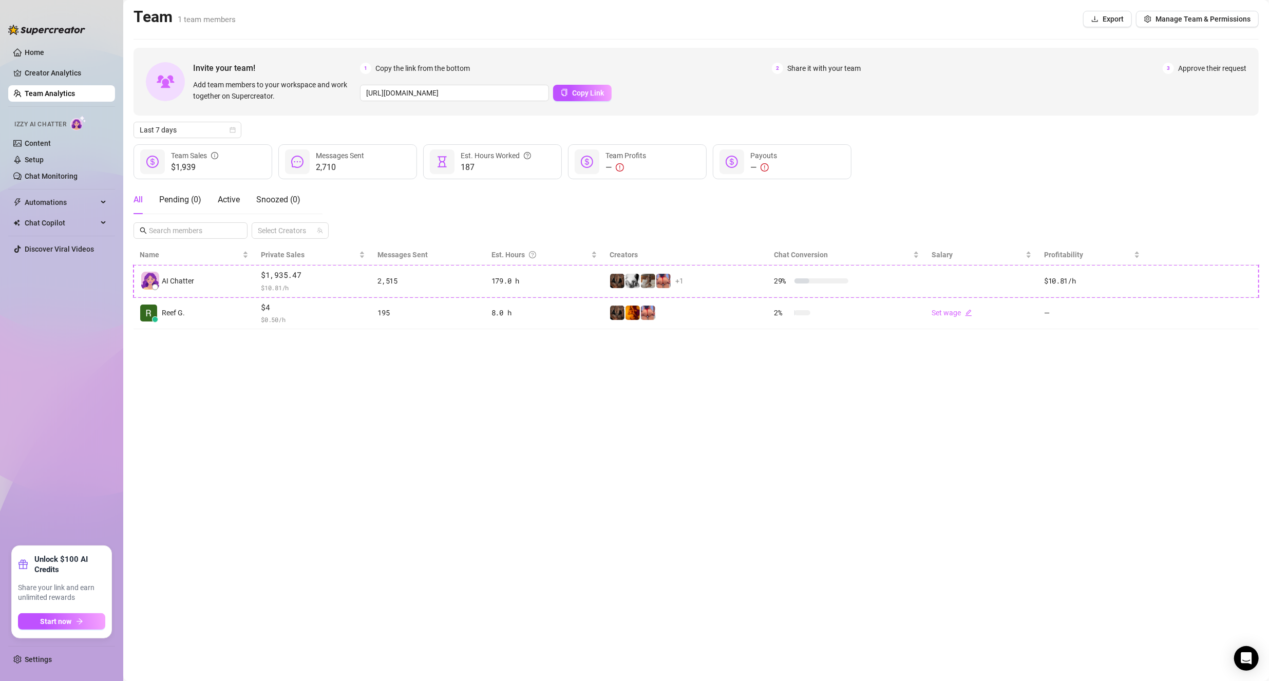
click at [54, 63] on ul "Home Creator Analytics Team Analytics Izzy AI Chatter Content Setup Chat Monito…" at bounding box center [61, 291] width 107 height 502
click at [55, 68] on link "Creator Analytics" at bounding box center [66, 73] width 82 height 16
